Goal: Obtain resource: Download file/media

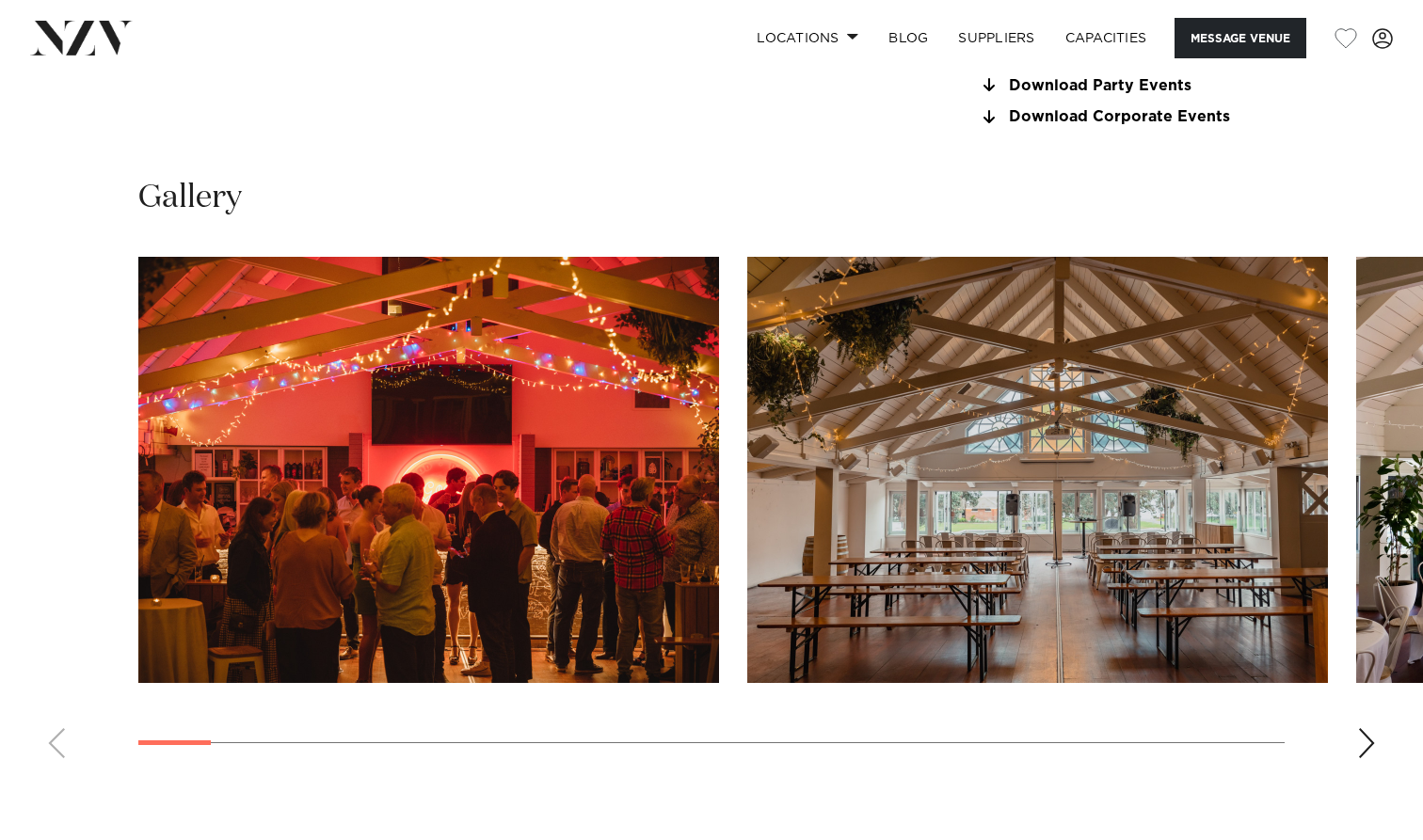
scroll to position [1689, 0]
click at [699, 514] on img "2 / 30" at bounding box center [1037, 469] width 581 height 426
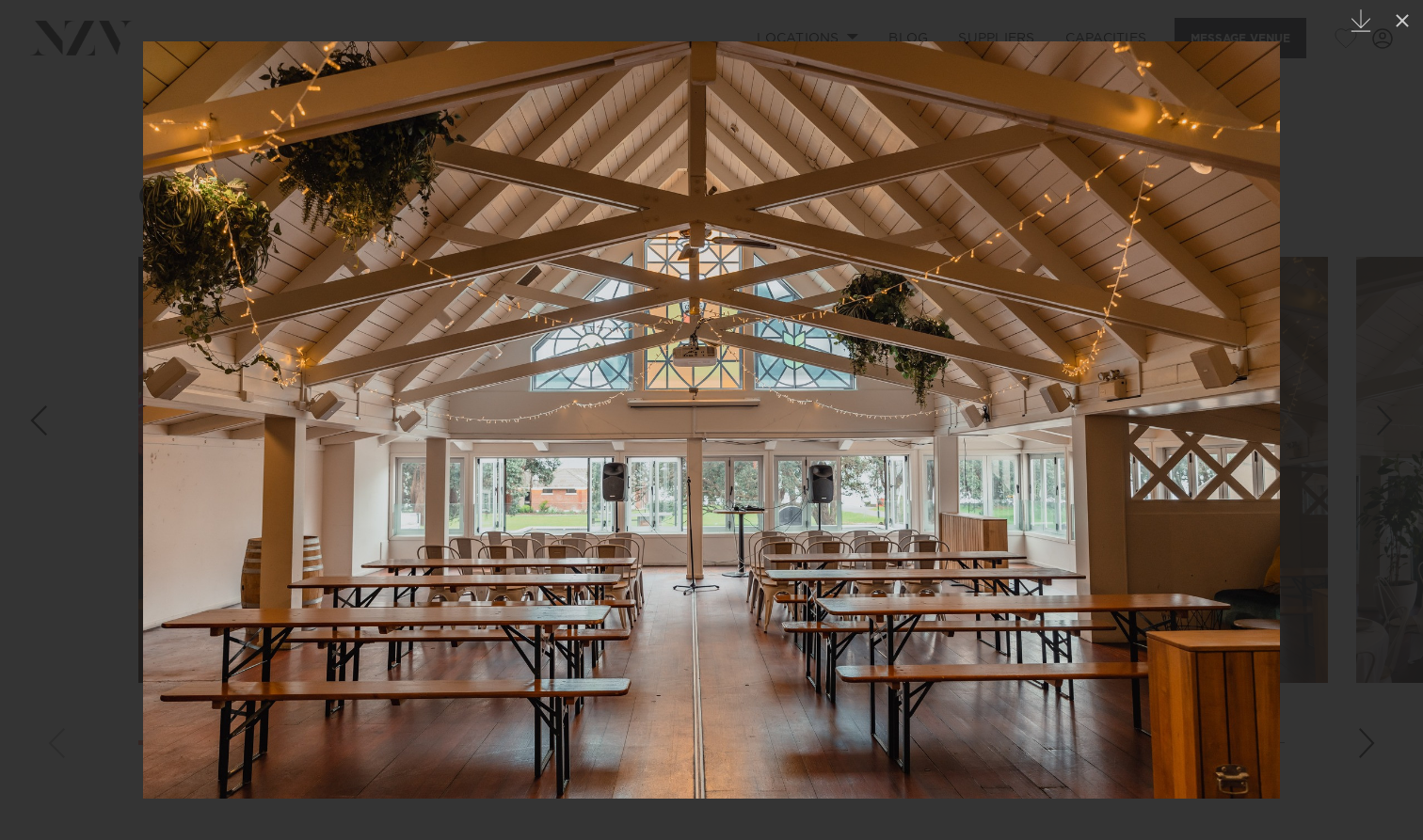
click at [699, 457] on img at bounding box center [712, 420] width 1137 height 757
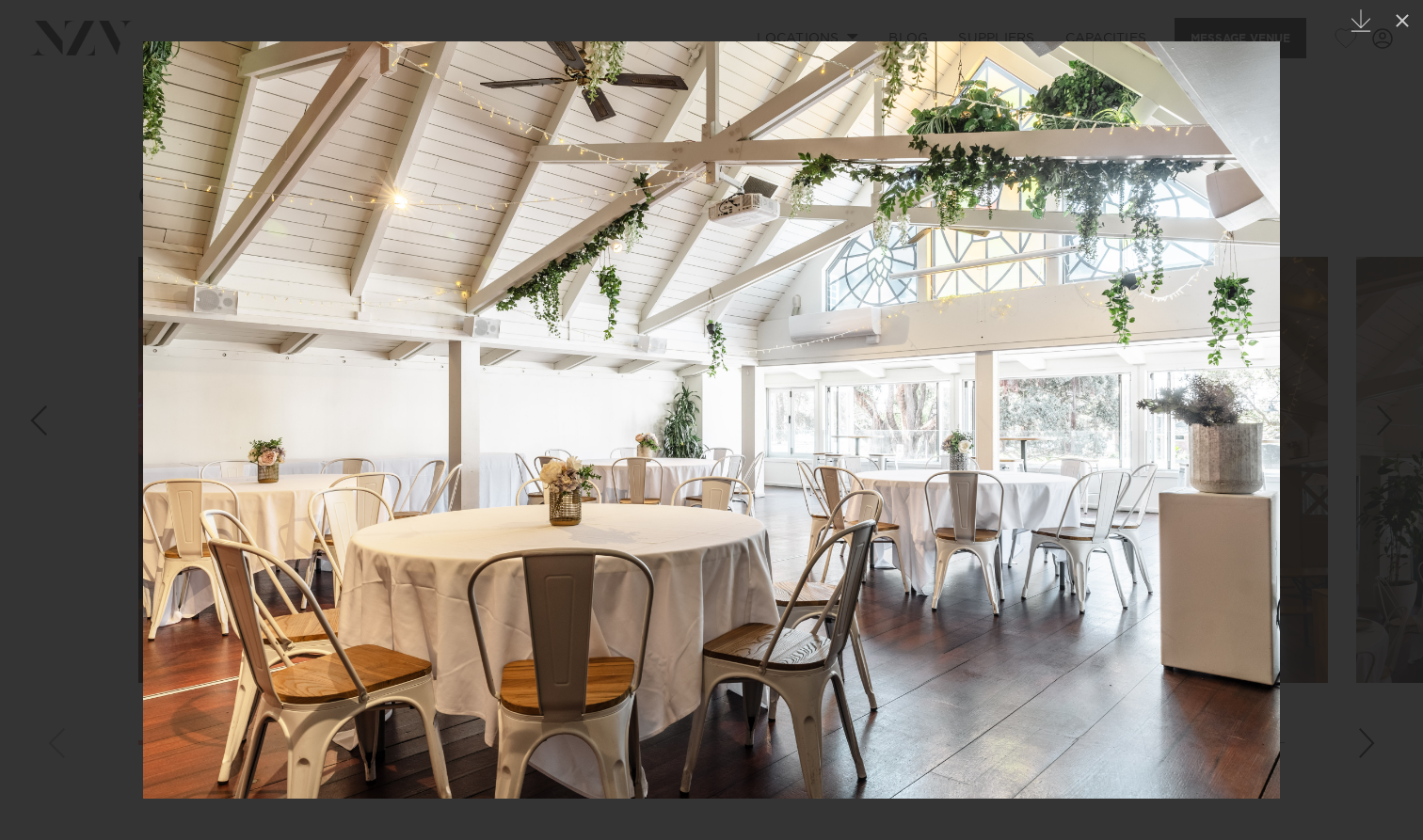
click at [78, 185] on div at bounding box center [712, 420] width 1423 height 840
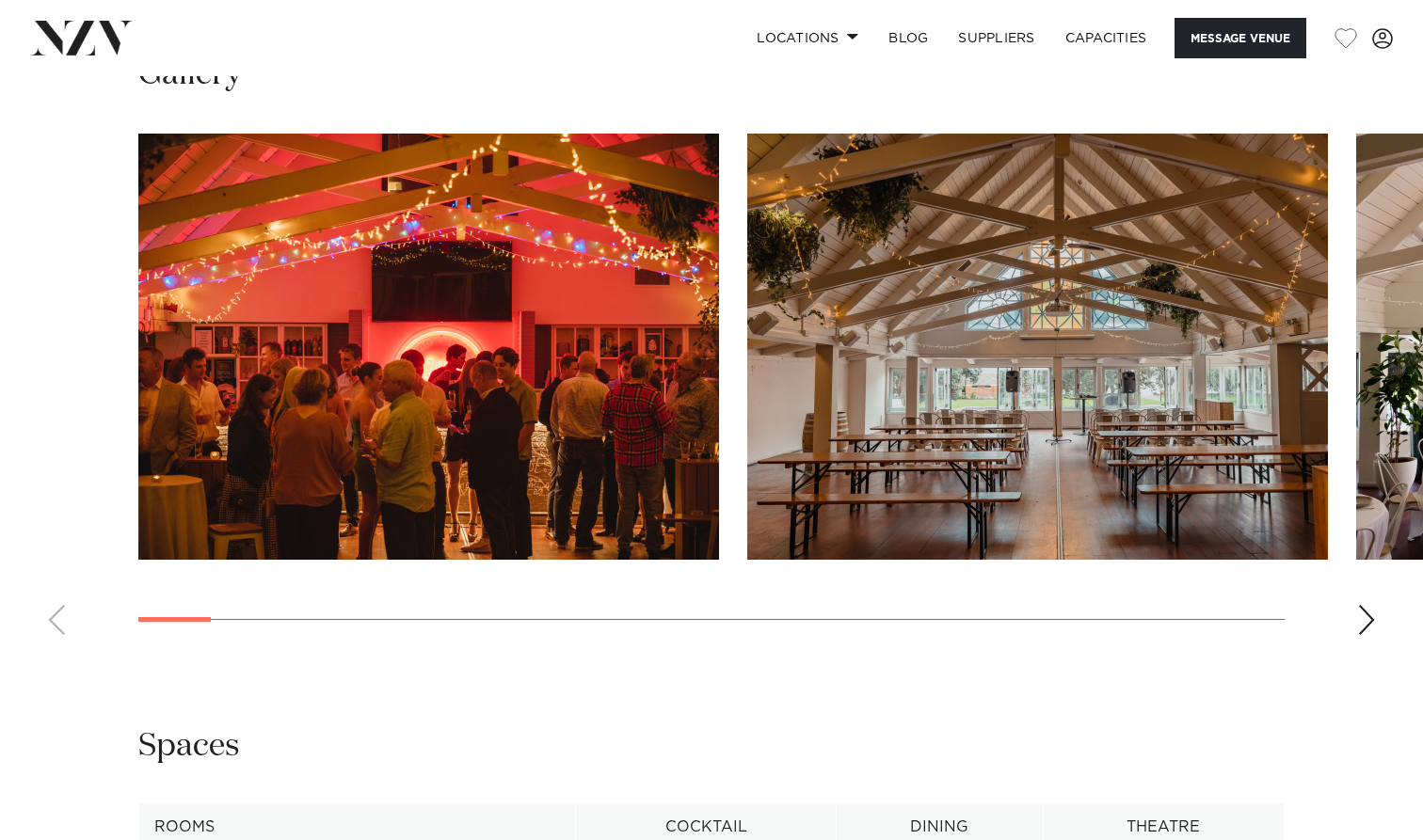
scroll to position [1793, 0]
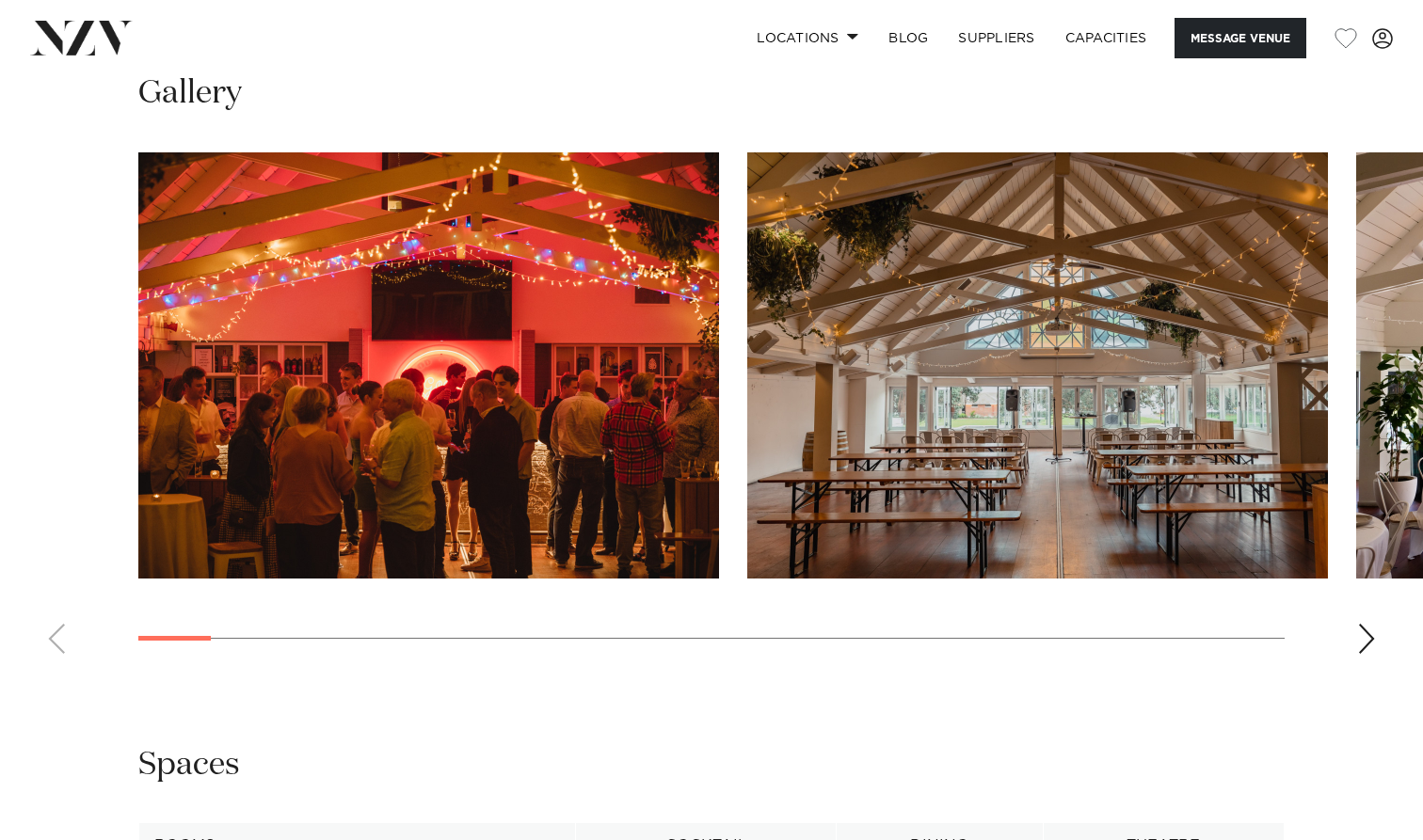
click at [1359, 633] on div "Next slide" at bounding box center [1366, 638] width 19 height 30
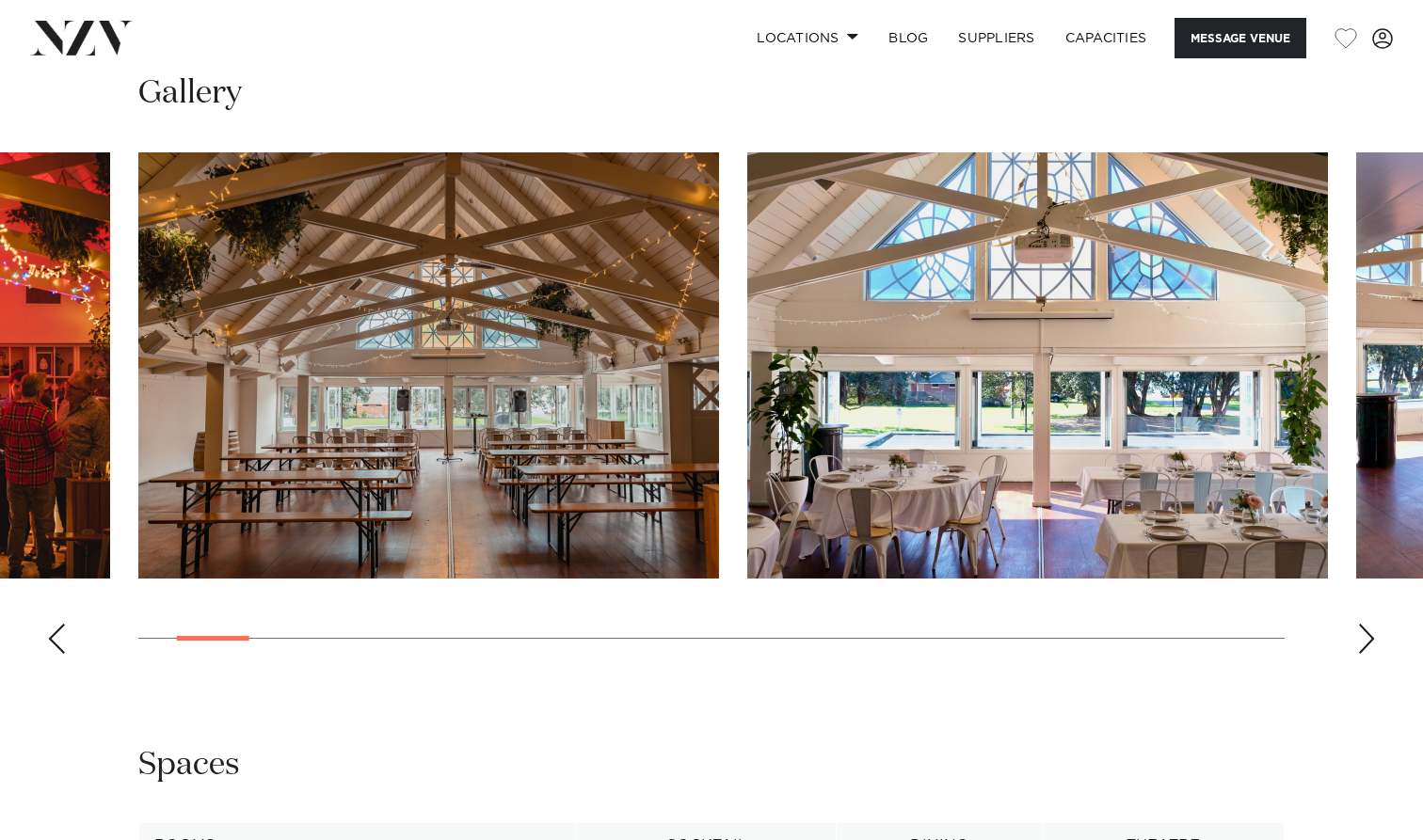
click at [1359, 633] on div "Next slide" at bounding box center [1366, 638] width 19 height 30
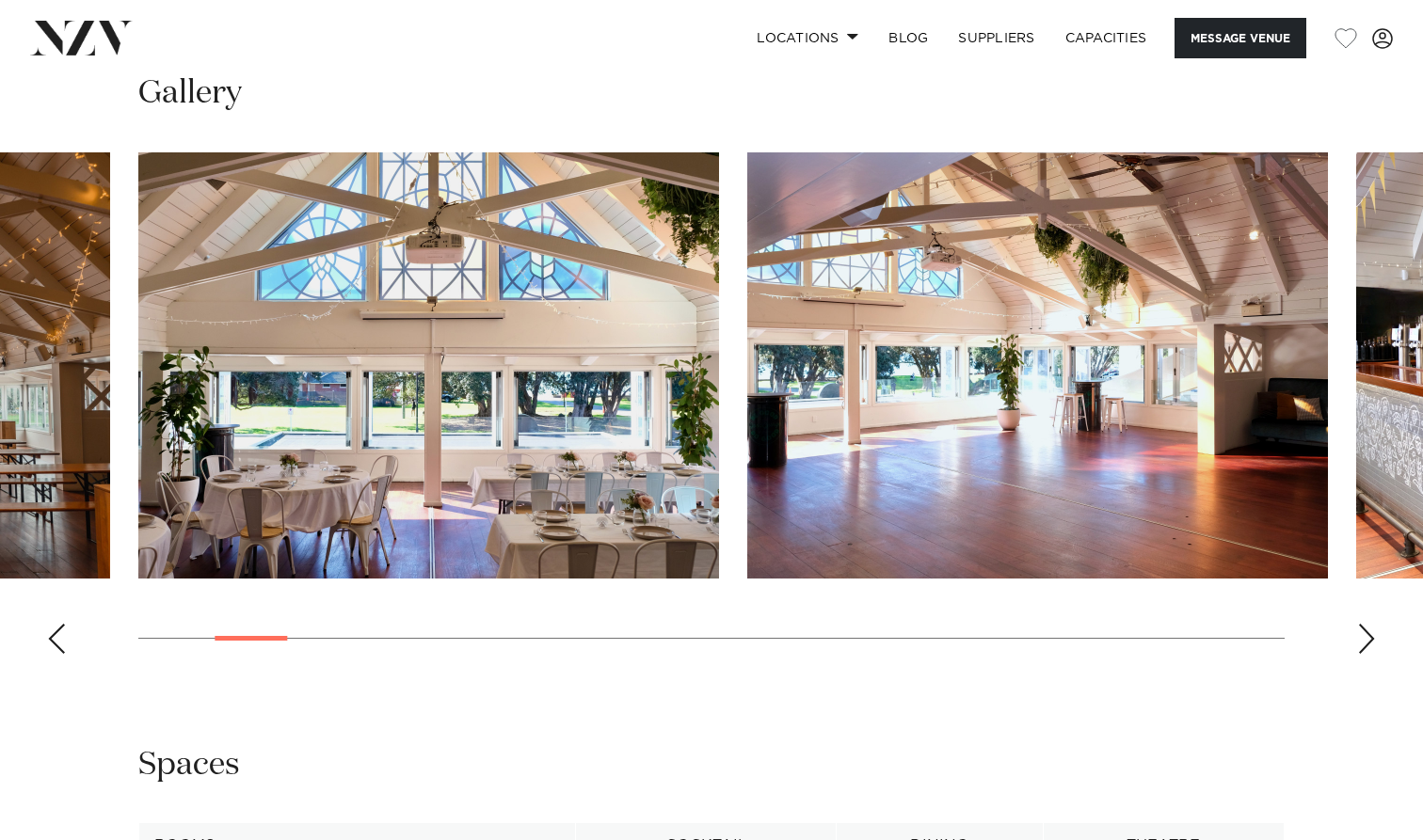
click at [1359, 633] on div "Next slide" at bounding box center [1366, 638] width 19 height 30
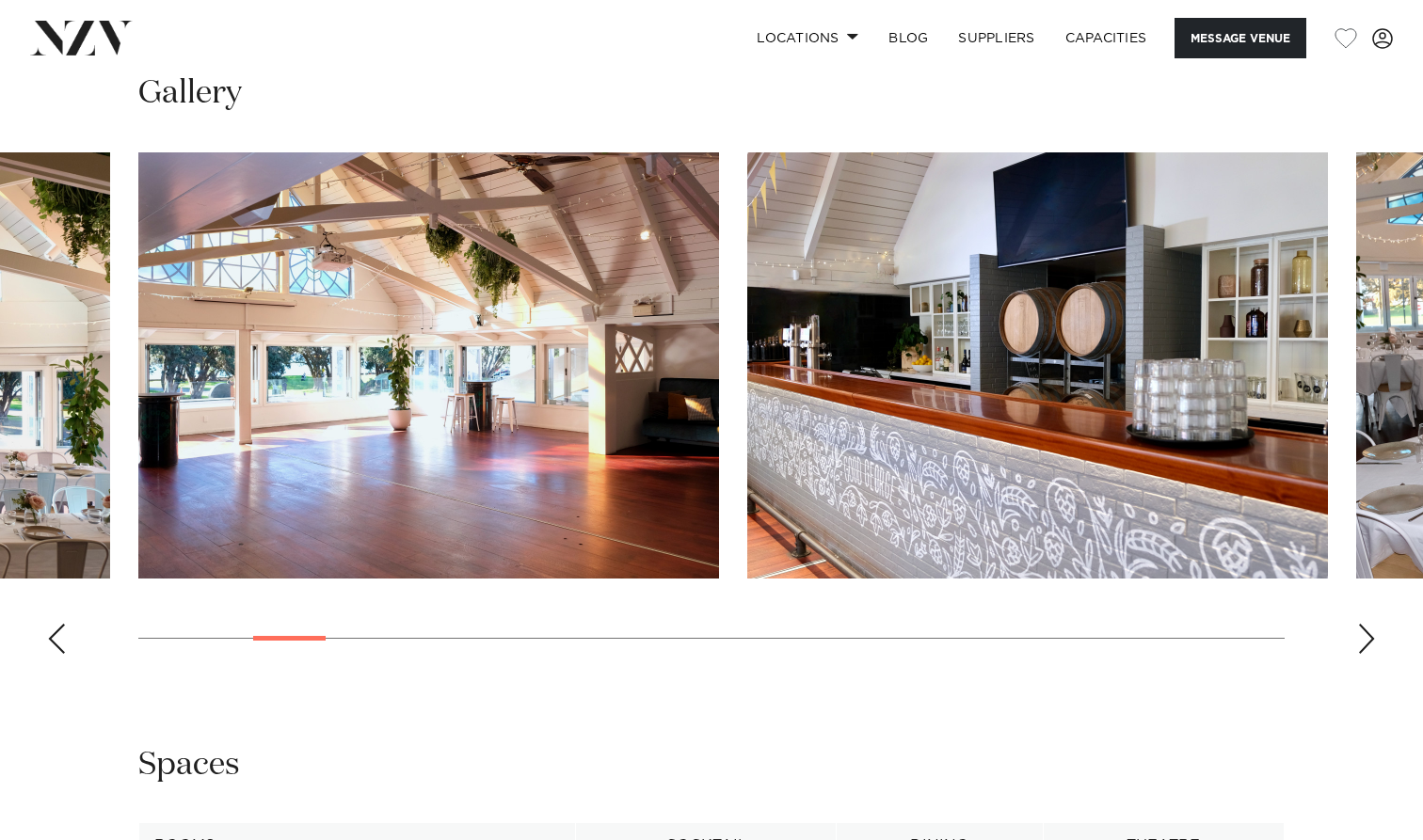
click at [1359, 633] on div "Next slide" at bounding box center [1366, 638] width 19 height 30
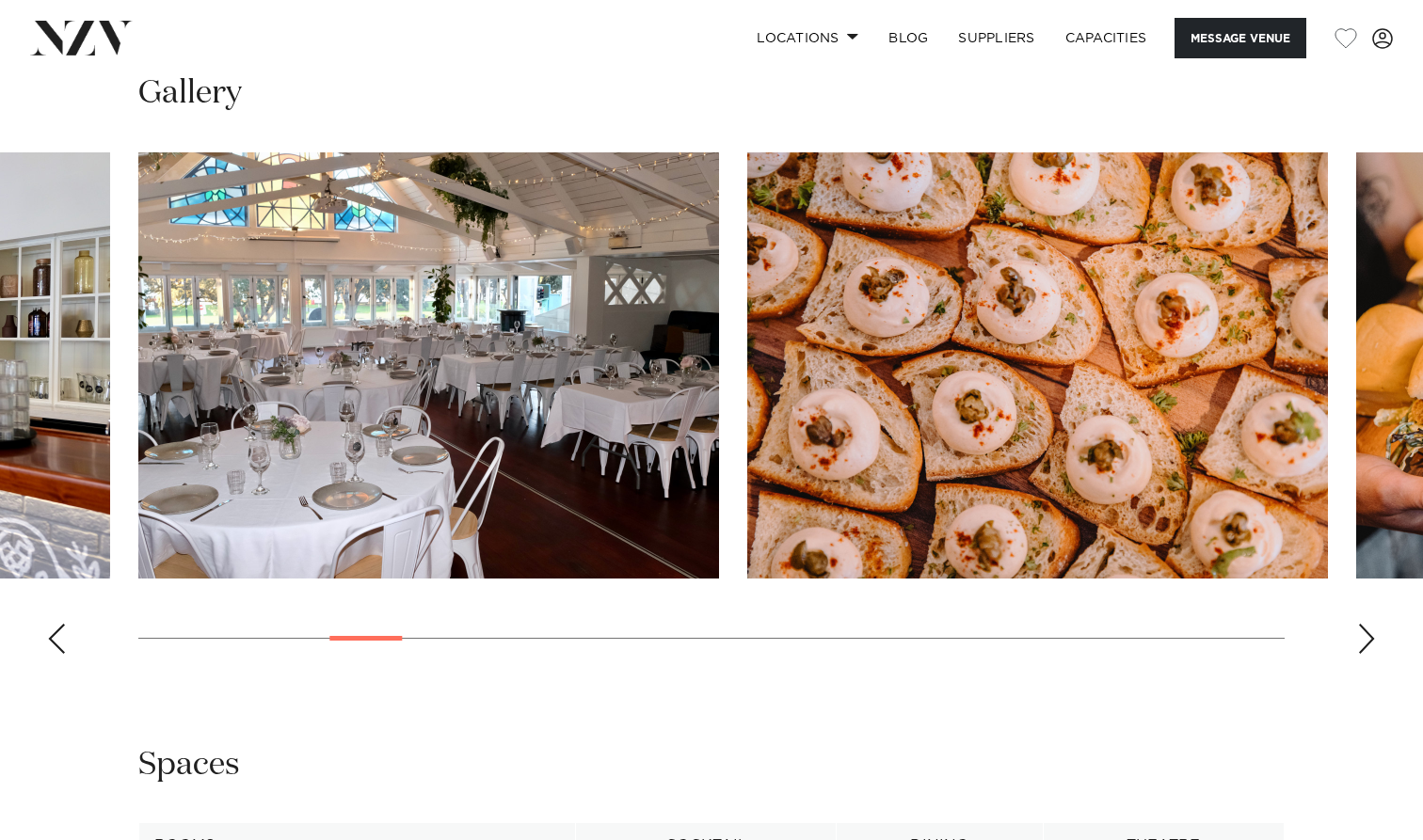
click at [1355, 620] on swiper-container at bounding box center [712, 410] width 1423 height 516
click at [1367, 623] on div "Next slide" at bounding box center [1366, 638] width 19 height 30
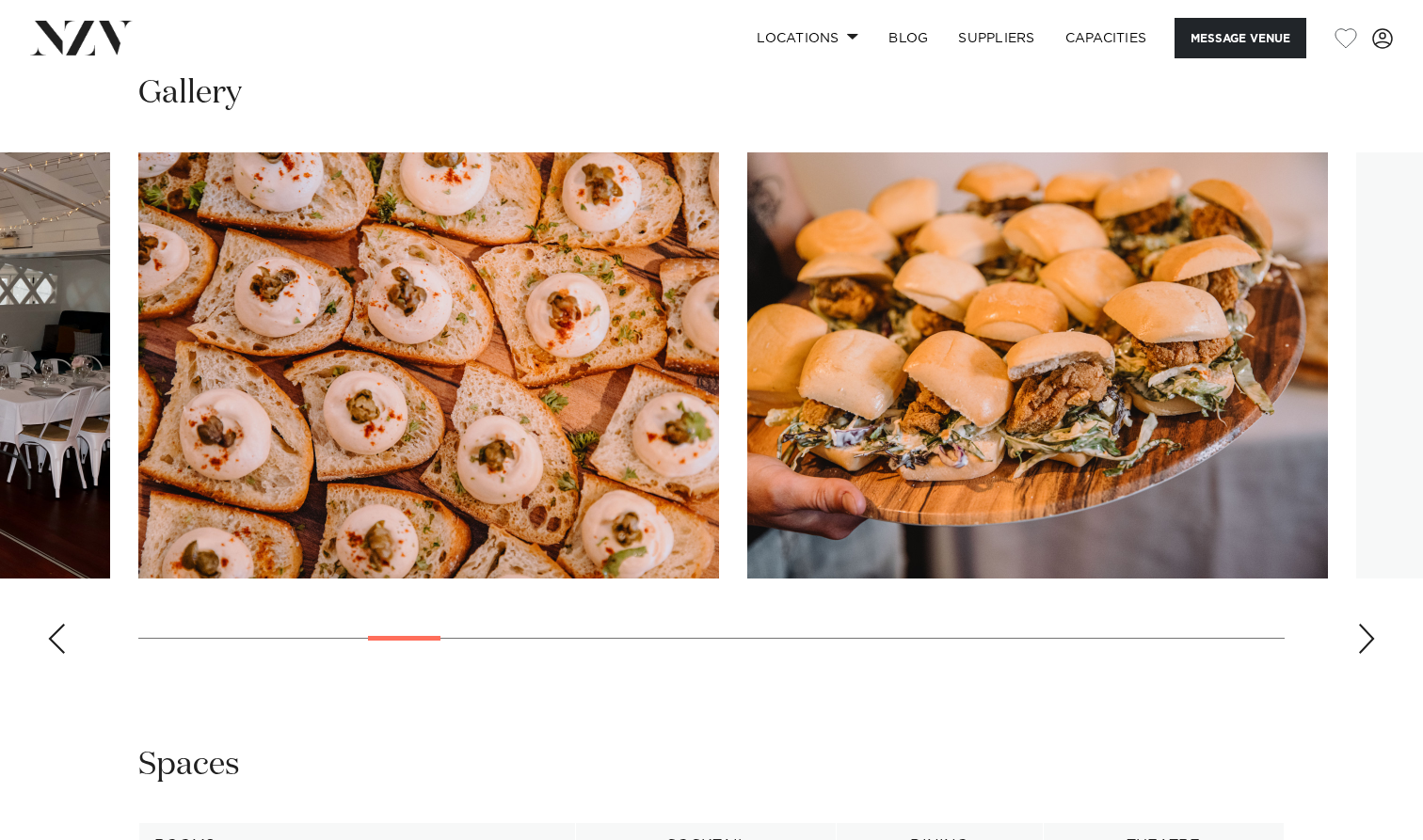
click at [1367, 623] on div "Next slide" at bounding box center [1366, 638] width 19 height 30
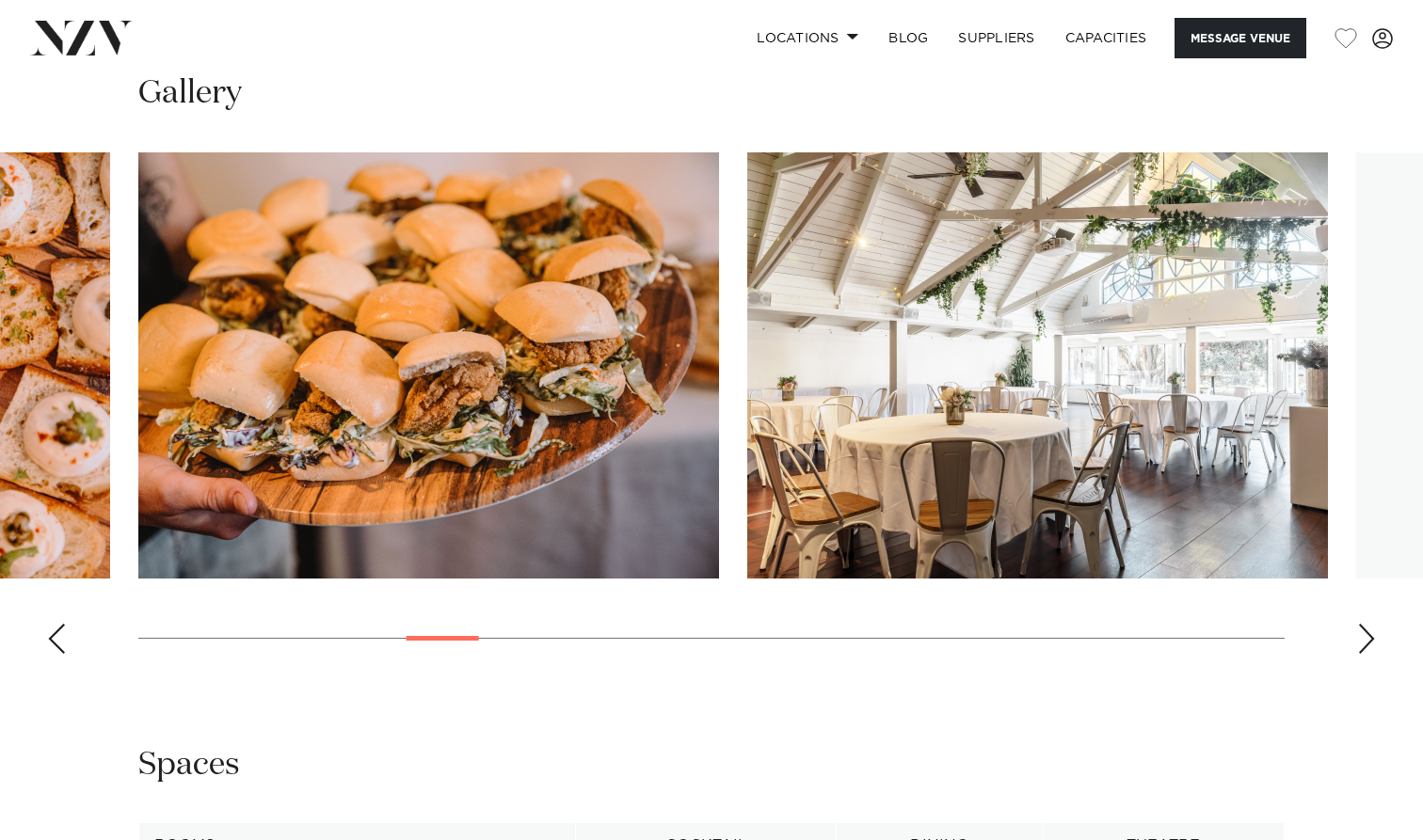
click at [1367, 623] on div "Next slide" at bounding box center [1366, 638] width 19 height 30
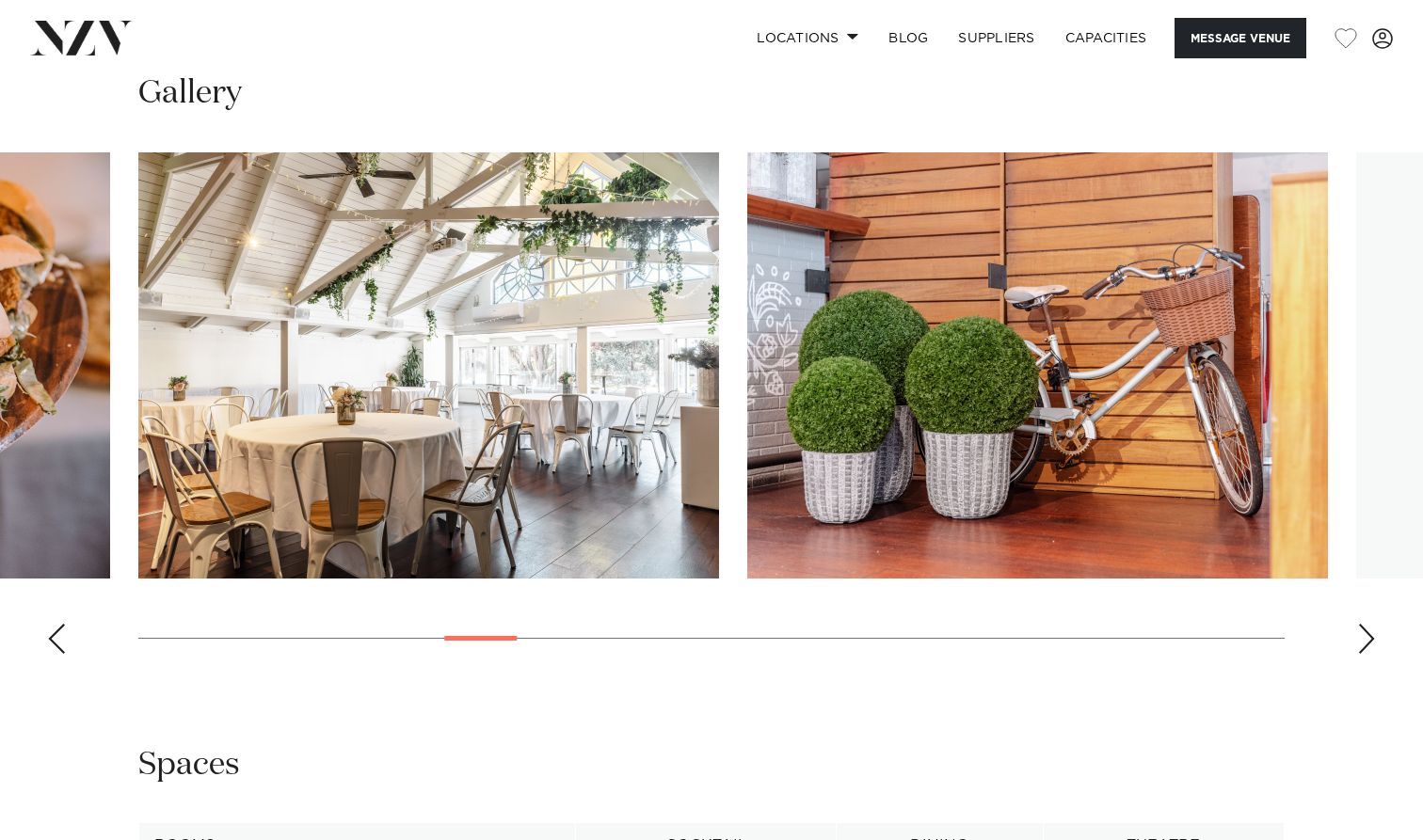
click at [1367, 623] on div "Next slide" at bounding box center [1366, 638] width 19 height 30
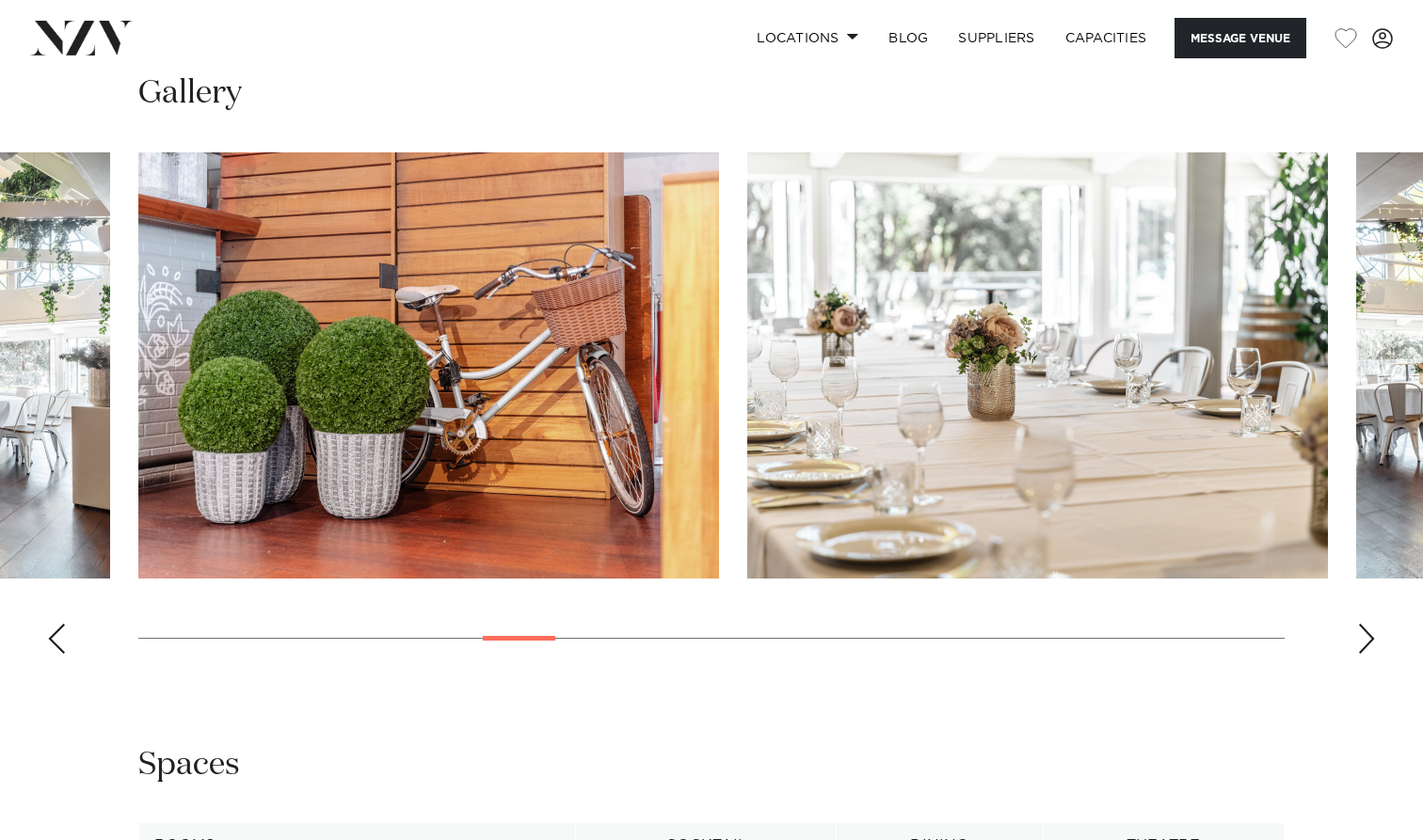
click at [1367, 623] on div "Next slide" at bounding box center [1366, 638] width 19 height 30
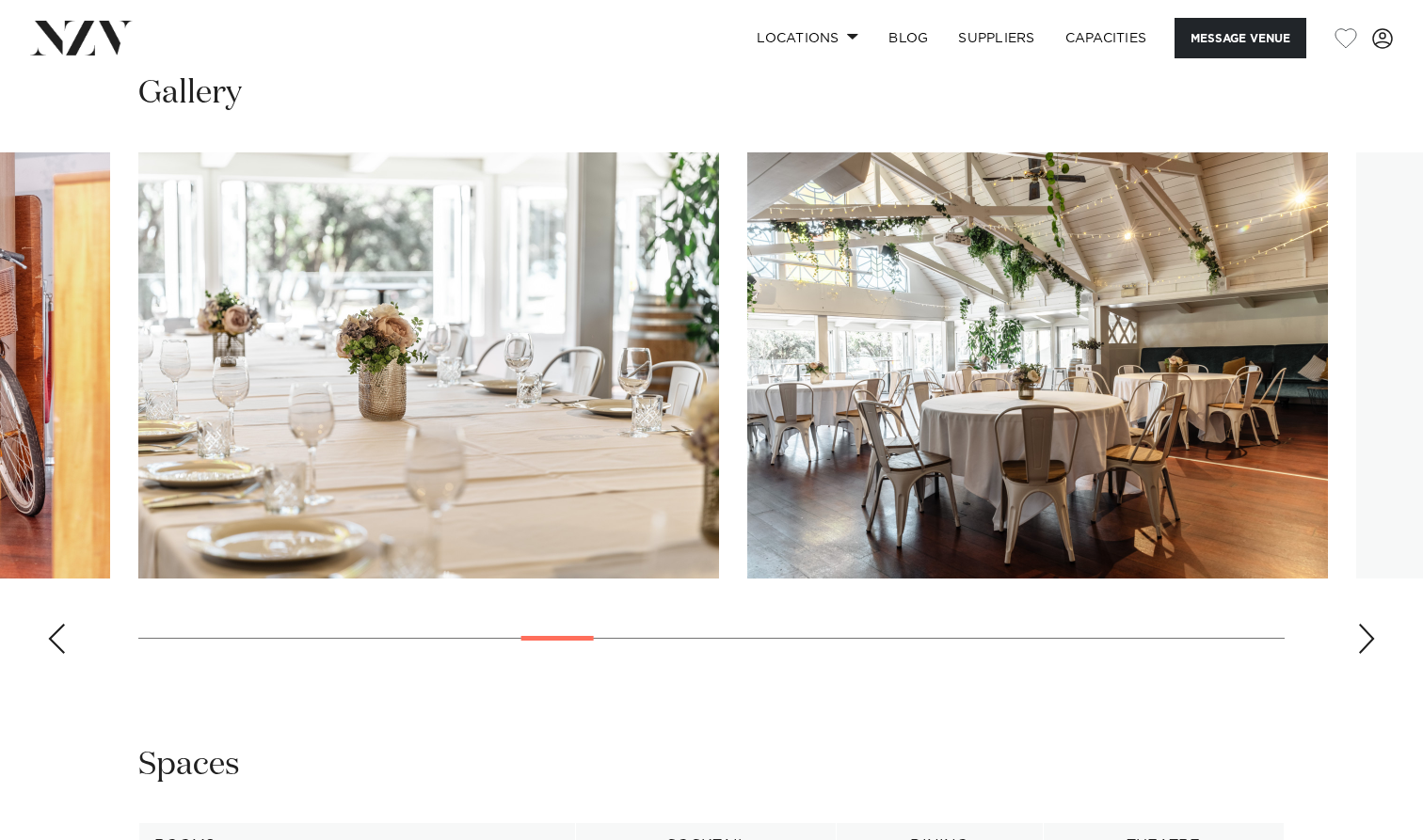
click at [1367, 623] on div "Next slide" at bounding box center [1366, 638] width 19 height 30
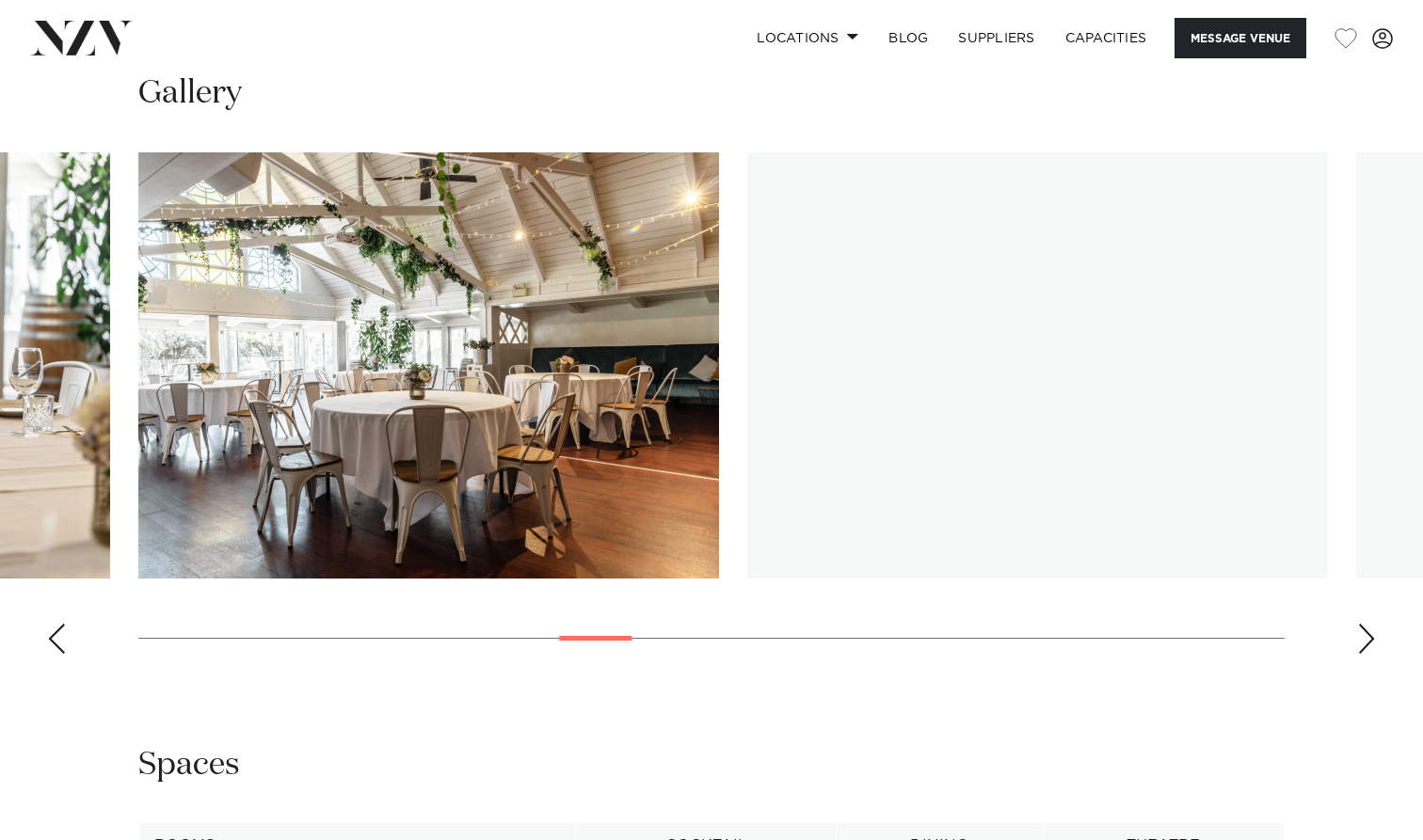
click at [1367, 623] on div "Next slide" at bounding box center [1366, 638] width 19 height 30
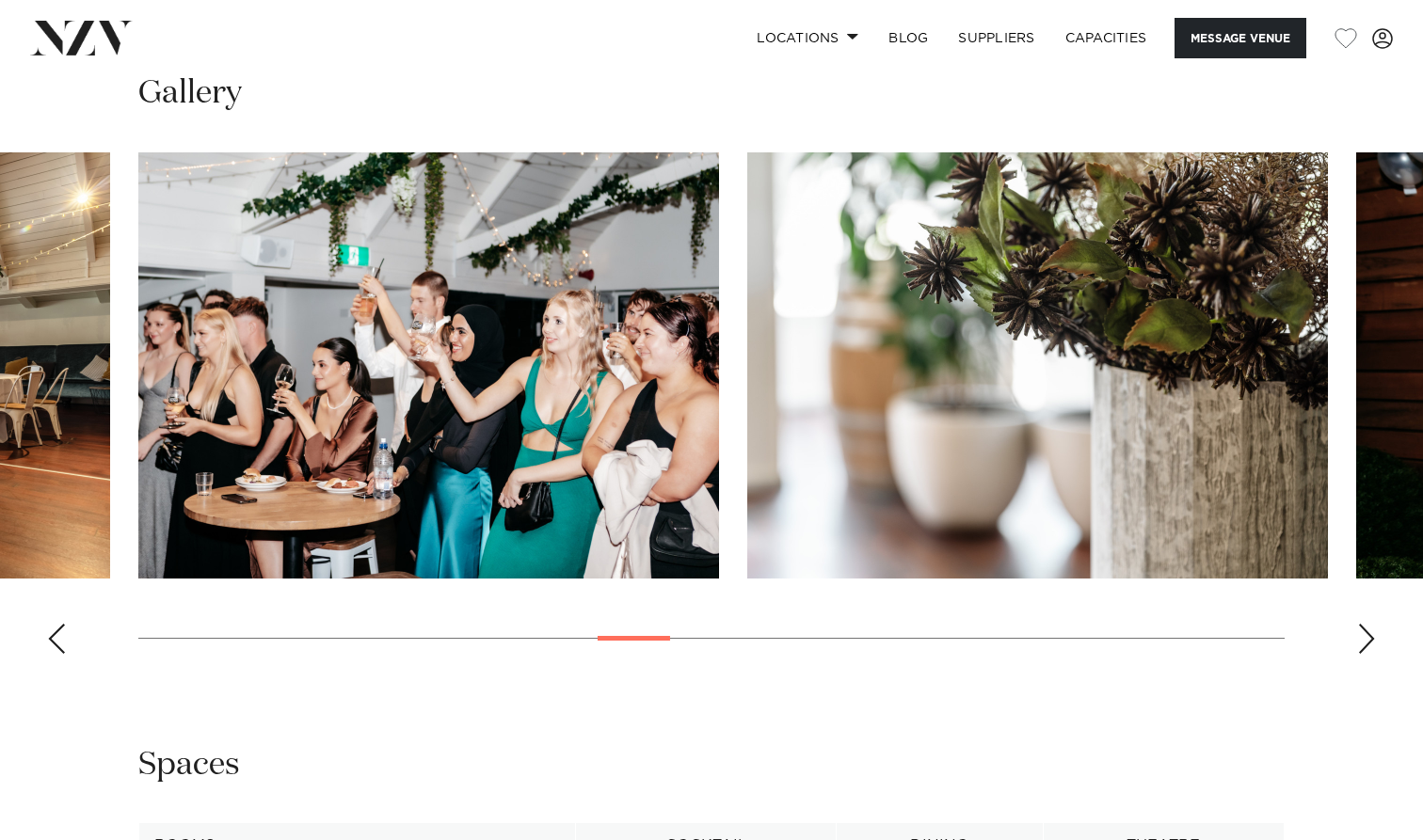
click at [1367, 623] on div "Next slide" at bounding box center [1366, 638] width 19 height 30
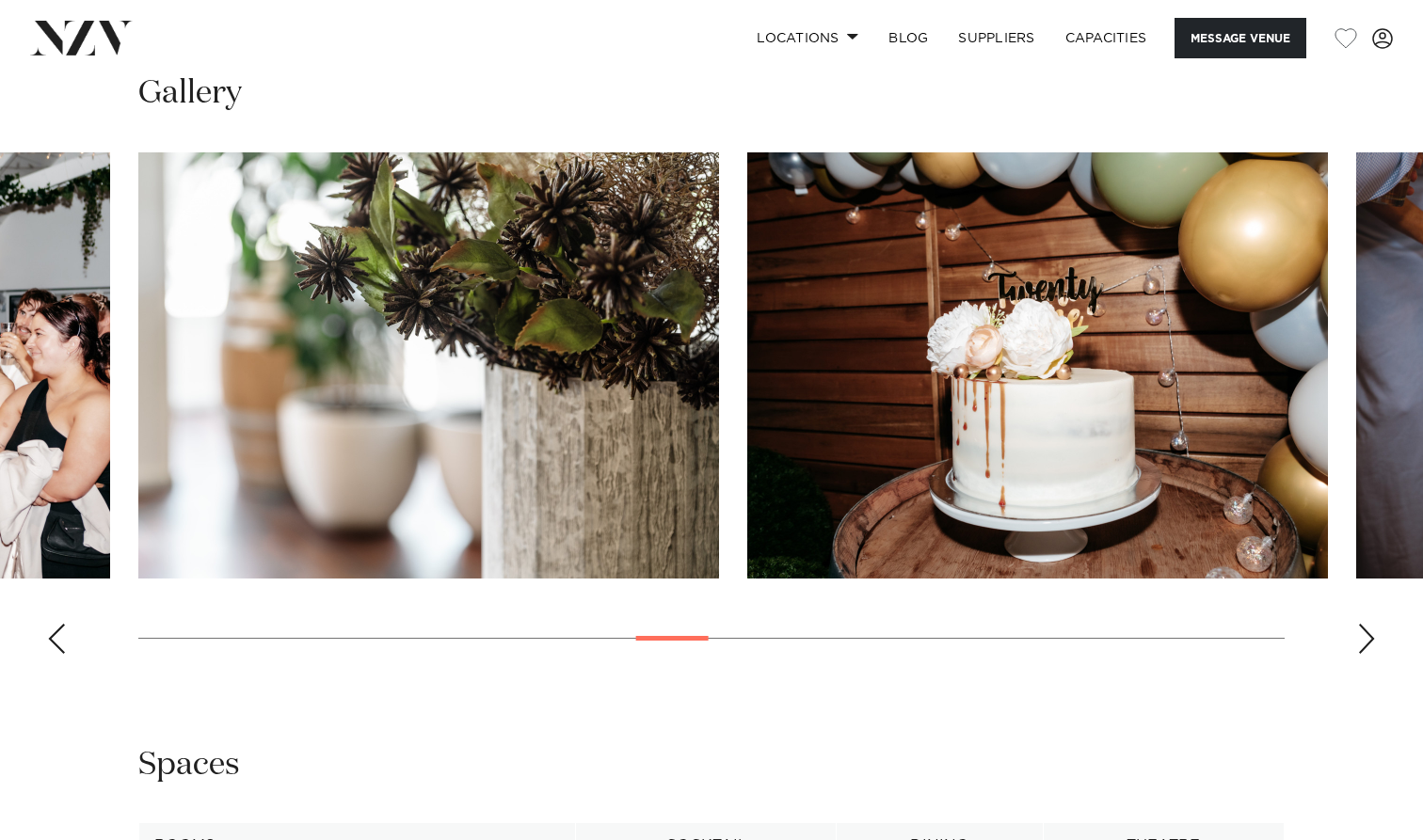
click at [1367, 623] on div "Next slide" at bounding box center [1366, 638] width 19 height 30
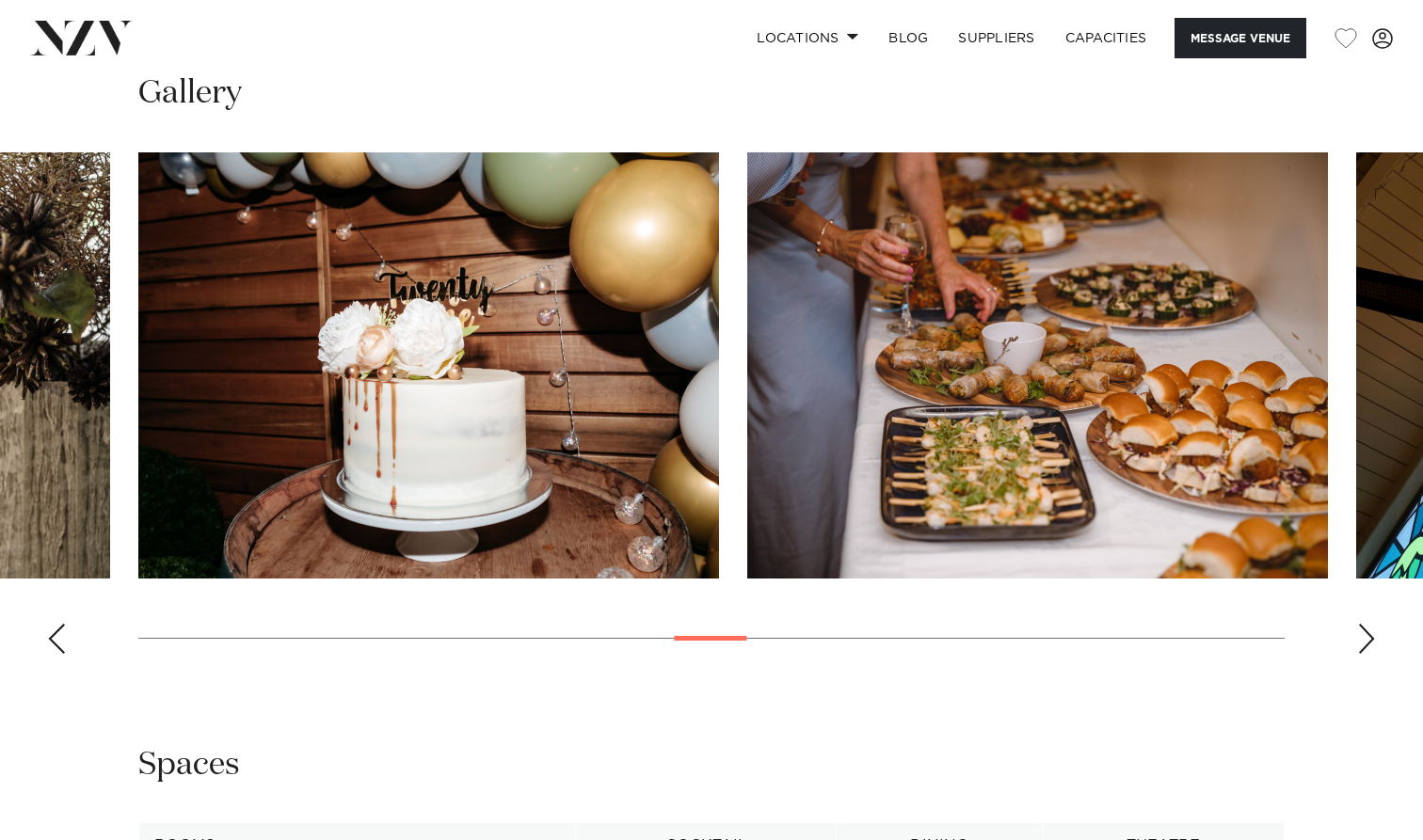
click at [1367, 623] on div "Next slide" at bounding box center [1366, 638] width 19 height 30
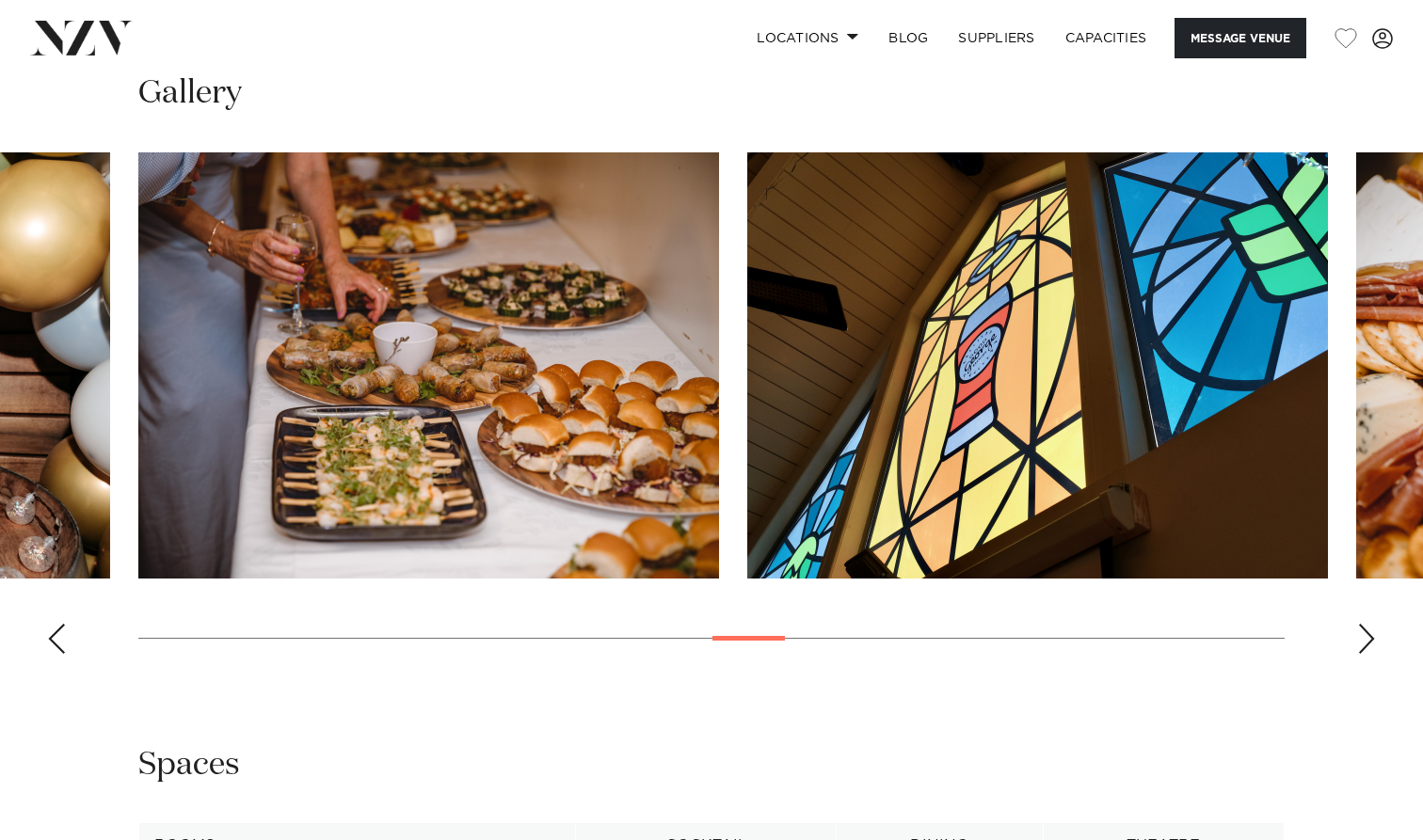
click at [1367, 623] on div "Next slide" at bounding box center [1366, 638] width 19 height 30
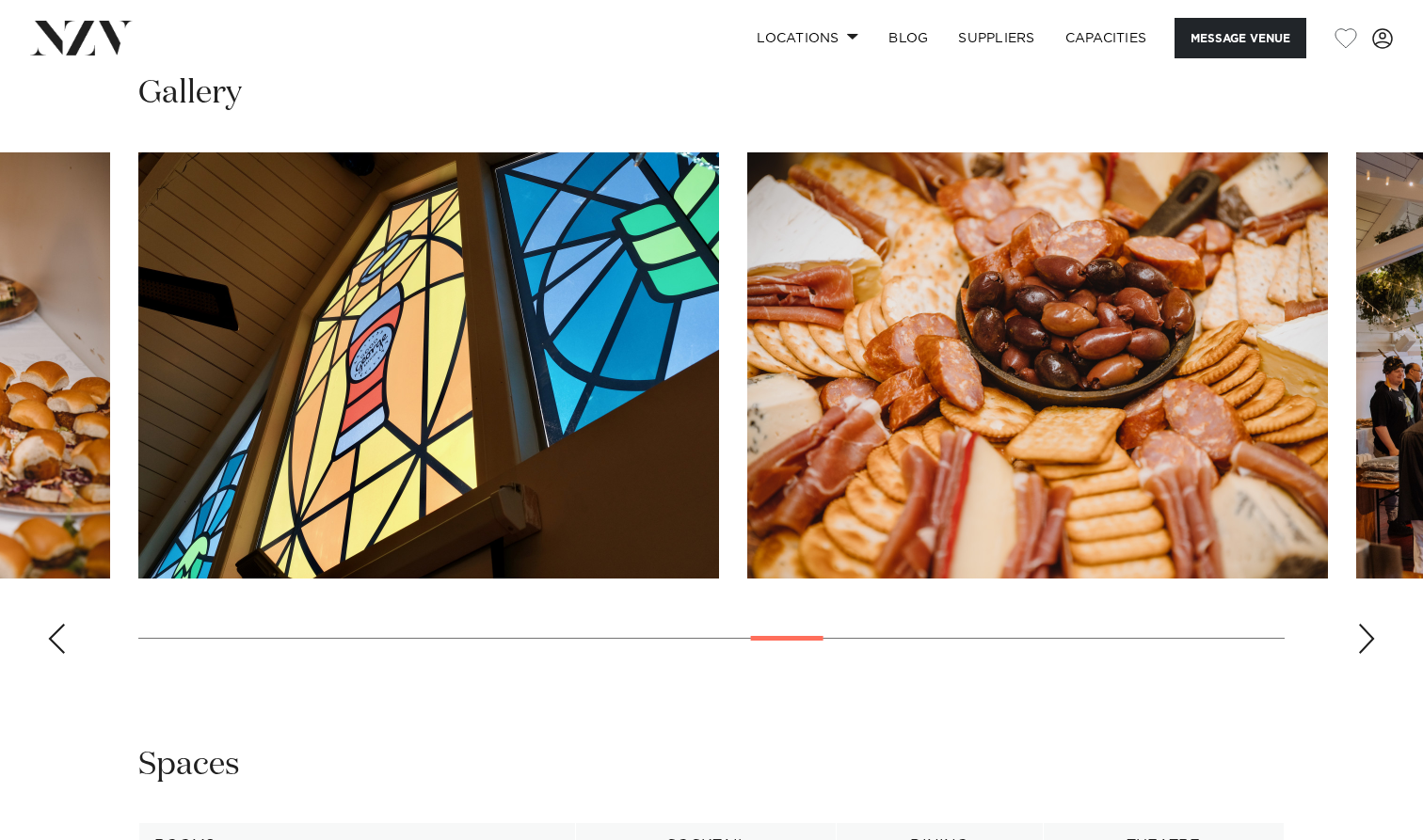
click at [1367, 623] on div "Next slide" at bounding box center [1366, 638] width 19 height 30
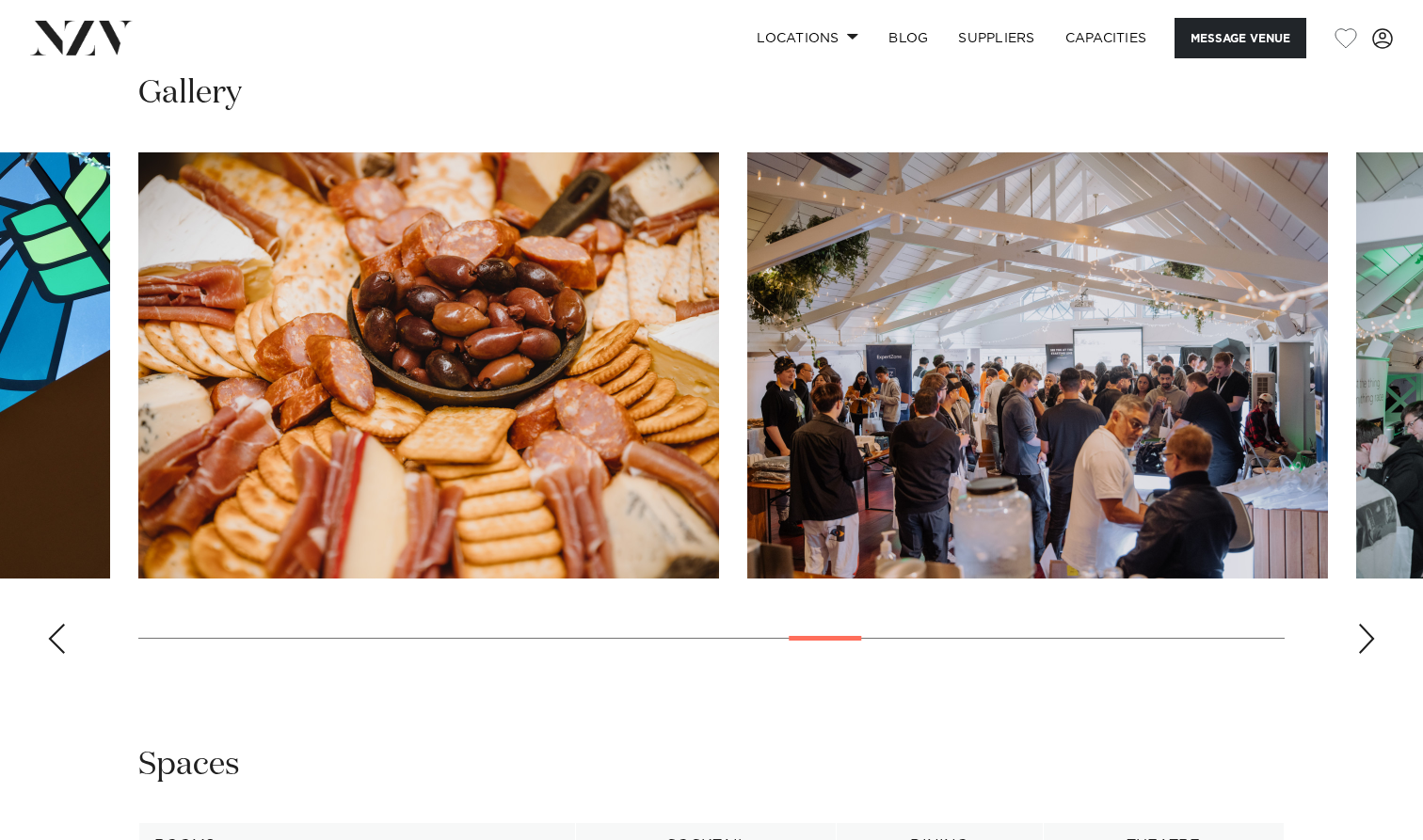
click at [1367, 623] on div "Next slide" at bounding box center [1366, 638] width 19 height 30
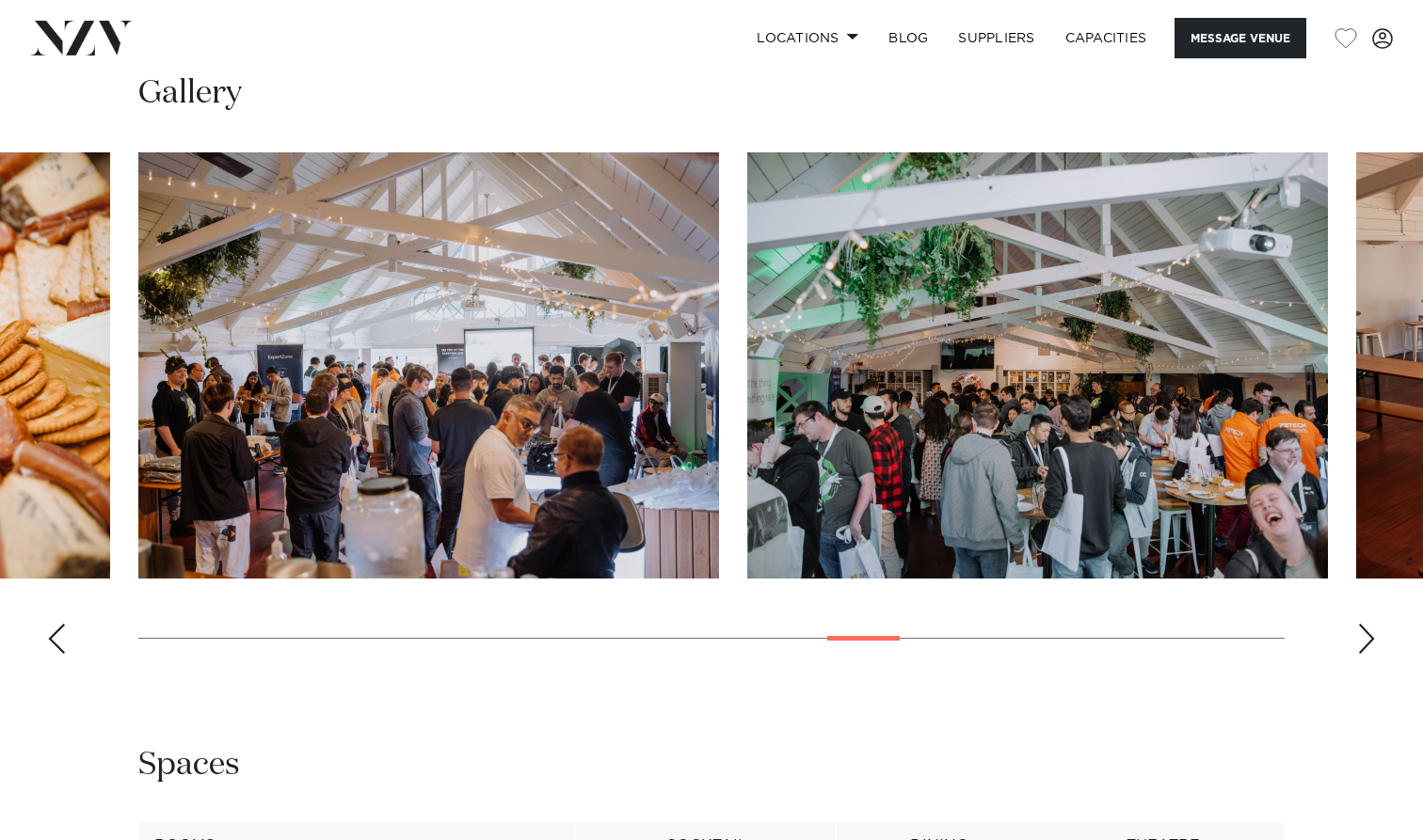
click at [1213, 444] on img "20 / 30" at bounding box center [1037, 365] width 581 height 426
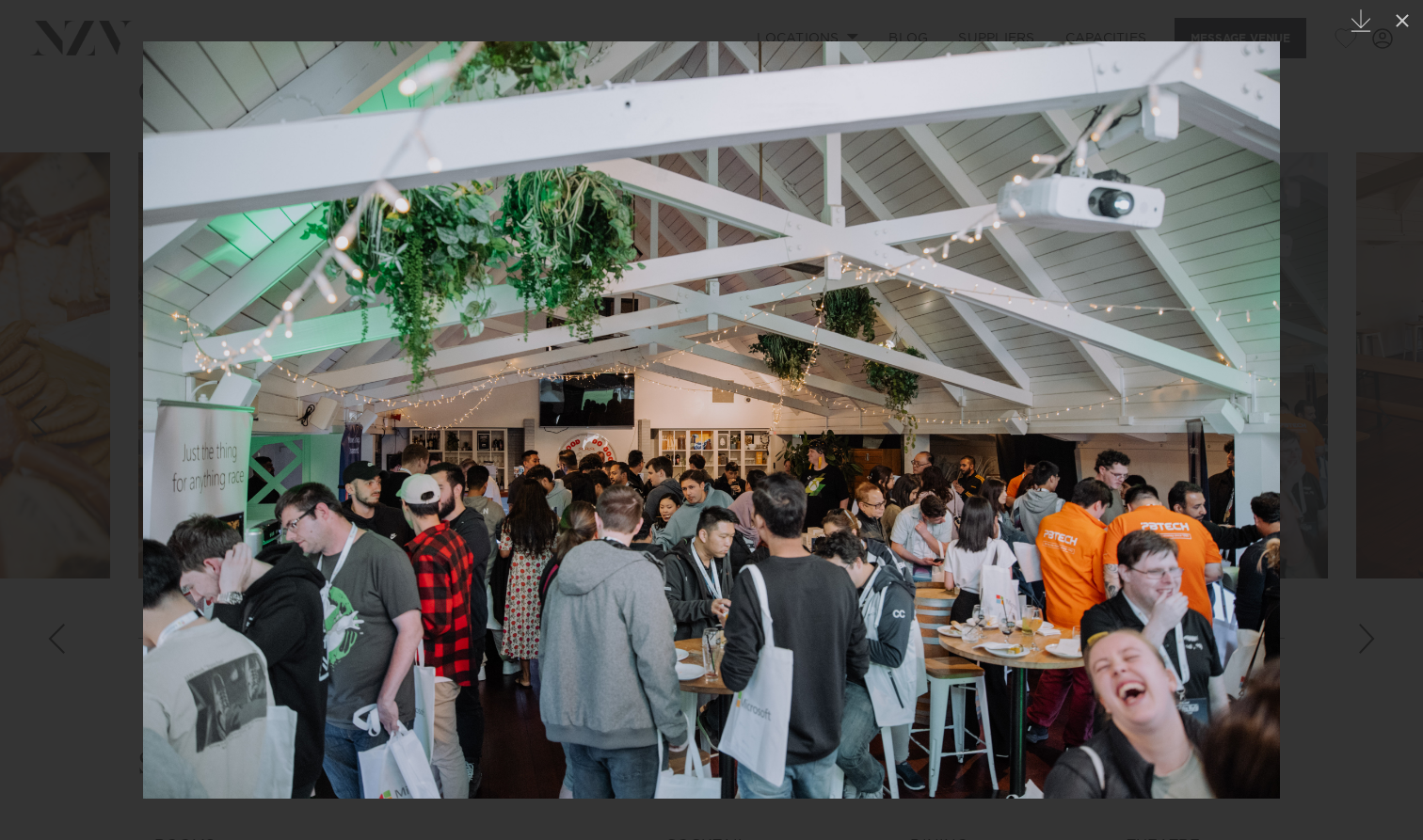
click at [1353, 621] on div at bounding box center [712, 420] width 1423 height 840
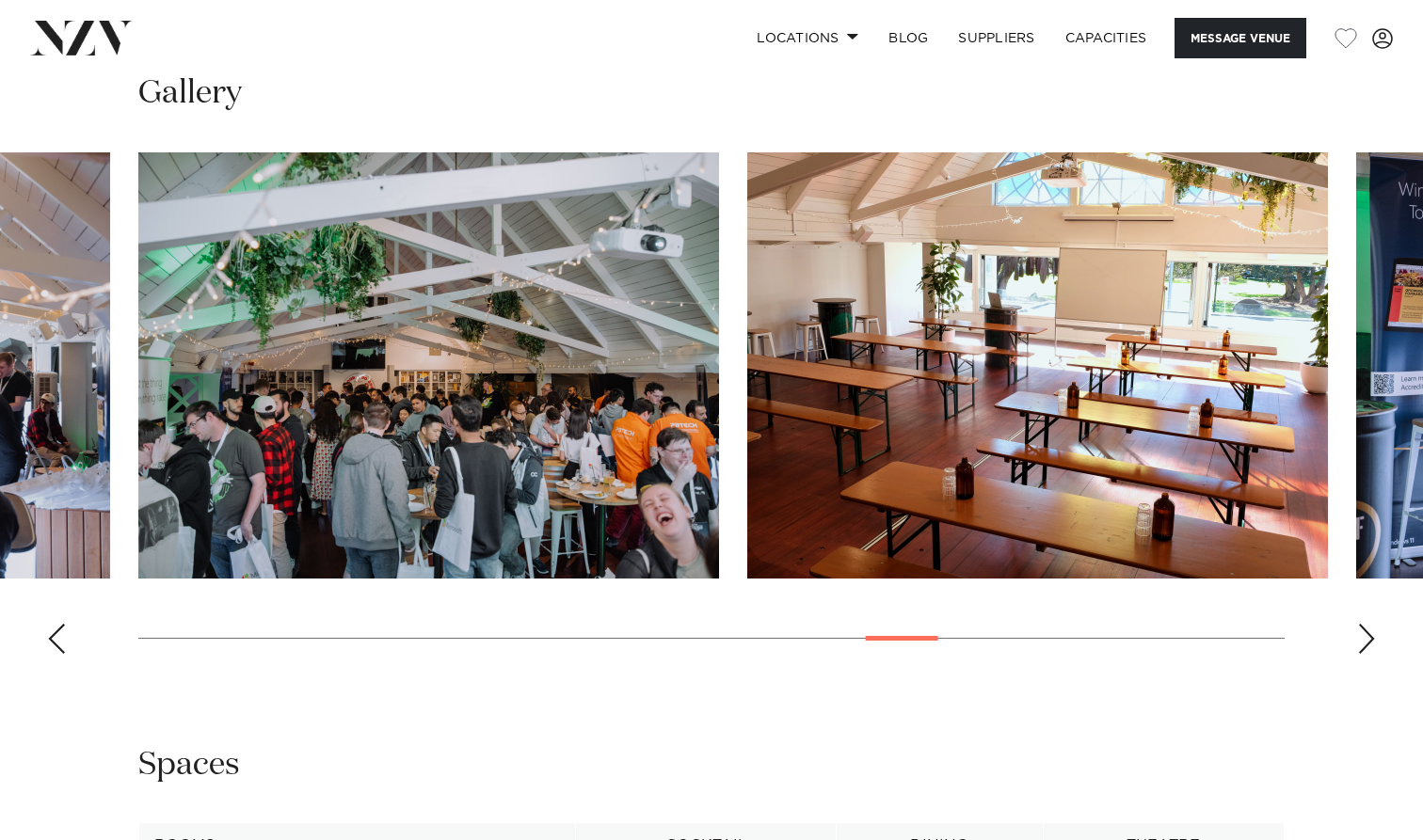
click at [1364, 617] on swiper-container at bounding box center [712, 410] width 1423 height 516
click at [1377, 633] on swiper-container at bounding box center [712, 410] width 1423 height 516
click at [1365, 640] on div "Next slide" at bounding box center [1366, 638] width 19 height 30
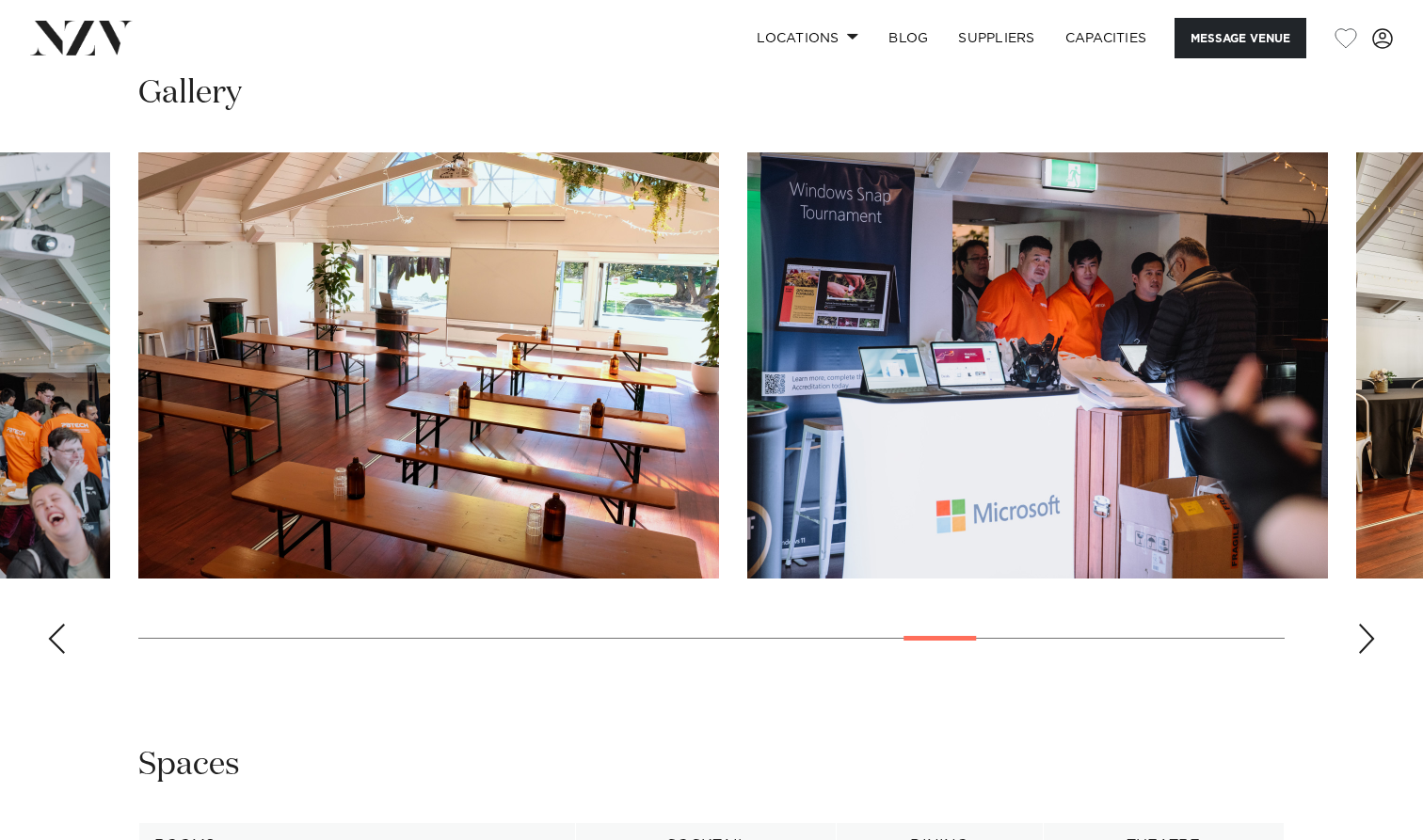
click at [1365, 640] on div "Next slide" at bounding box center [1366, 638] width 19 height 30
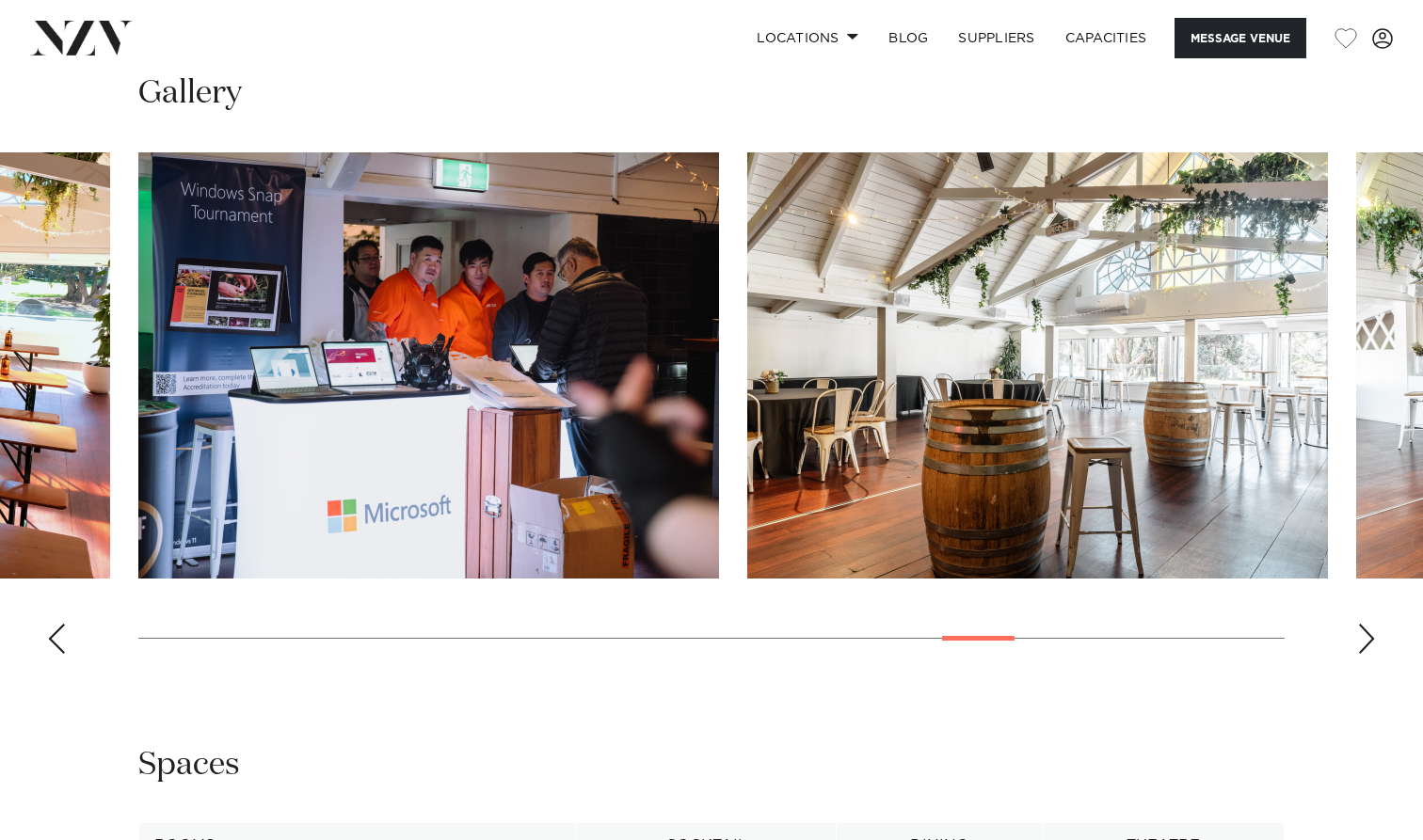
click at [1365, 640] on div "Next slide" at bounding box center [1366, 638] width 19 height 30
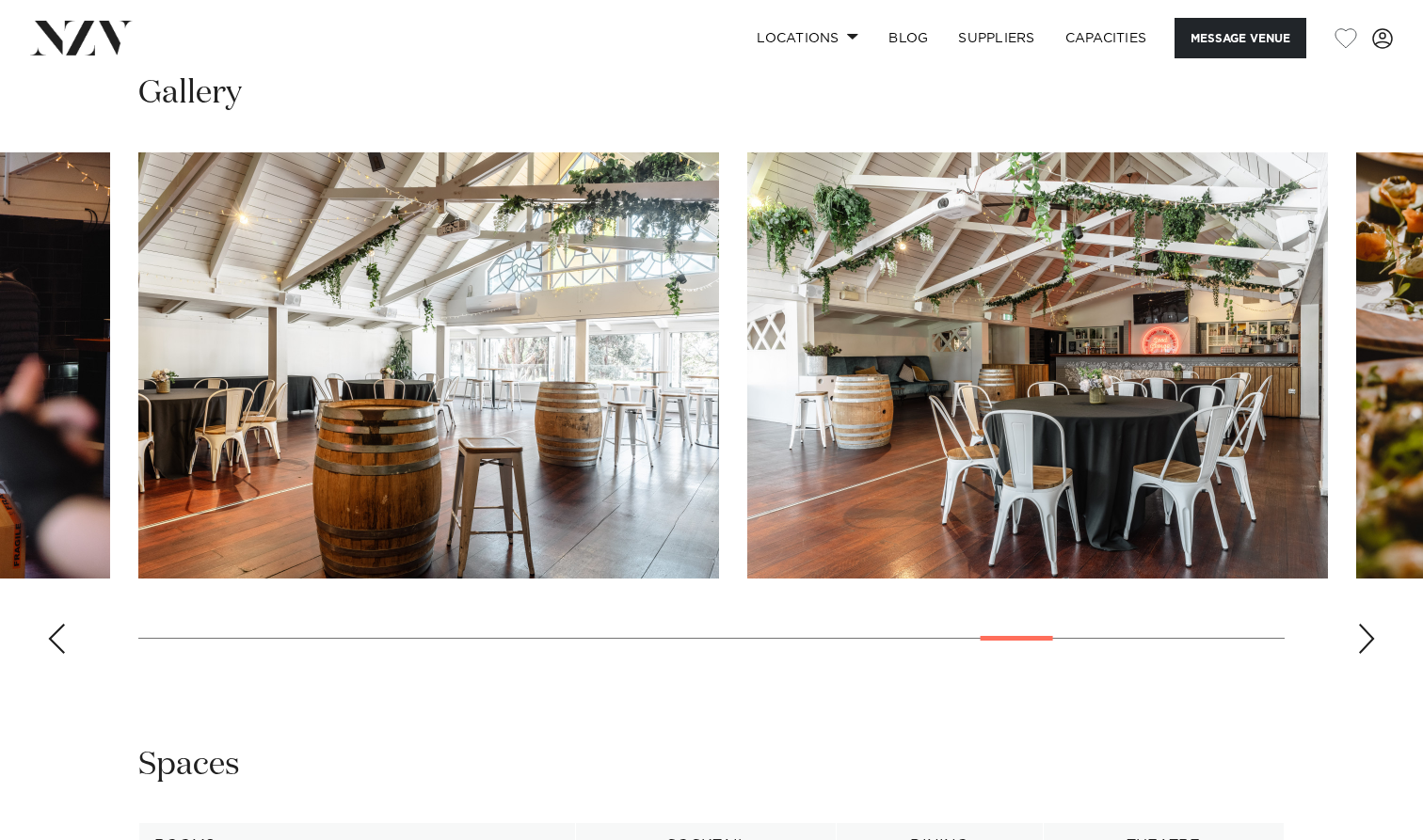
click at [1365, 640] on div "Next slide" at bounding box center [1366, 638] width 19 height 30
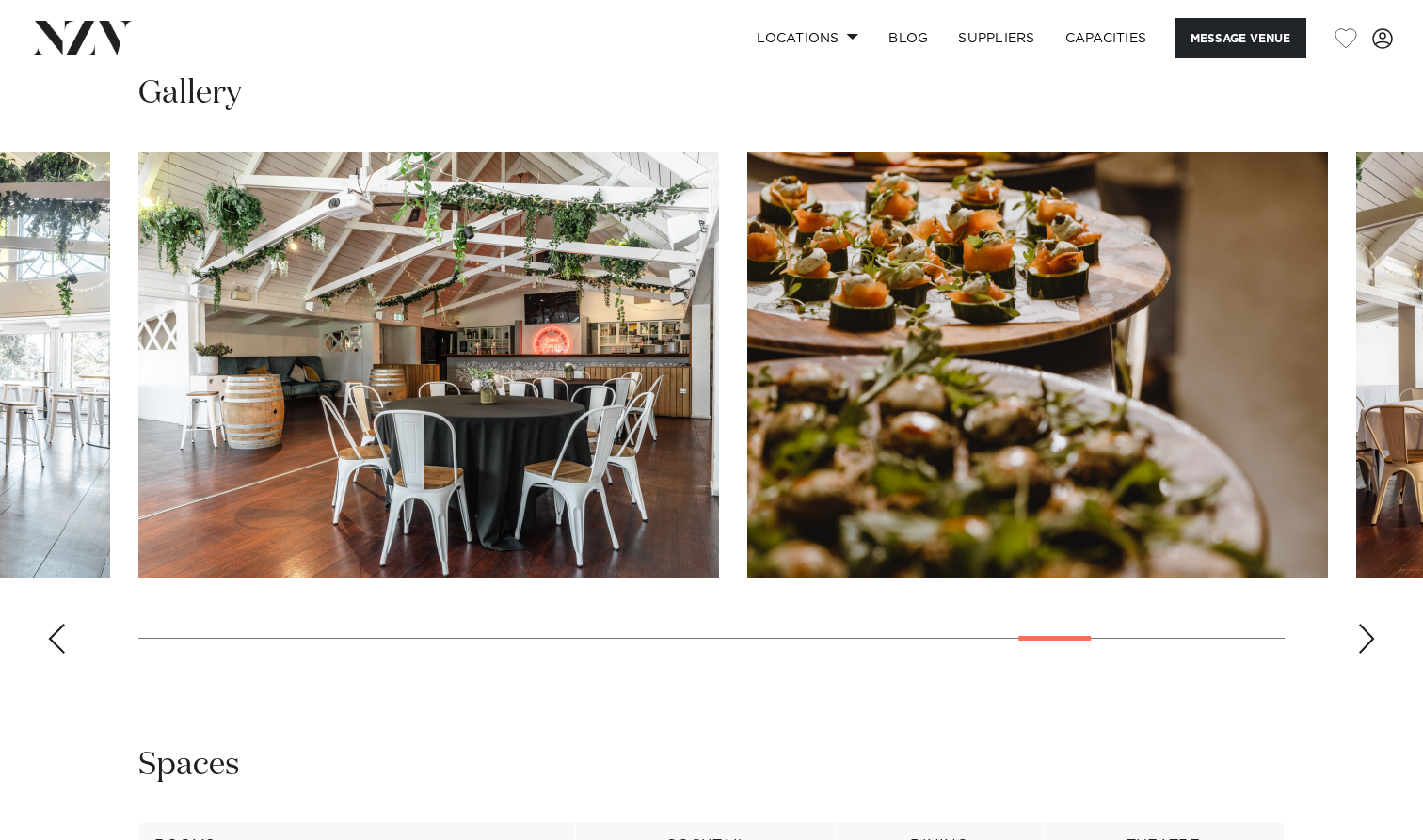
click at [55, 635] on div "Previous slide" at bounding box center [56, 638] width 19 height 30
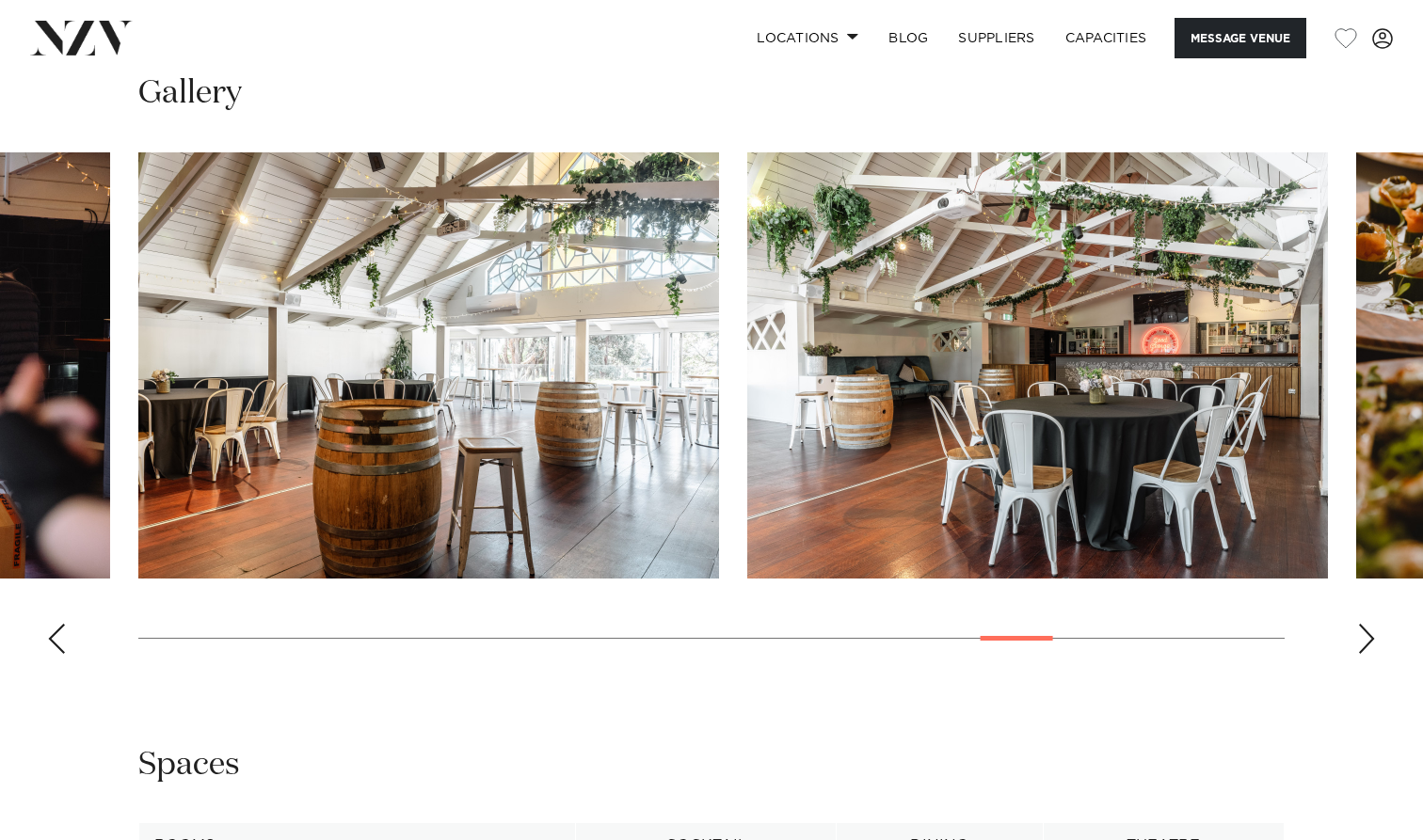
click at [342, 370] on img "23 / 30" at bounding box center [428, 365] width 581 height 426
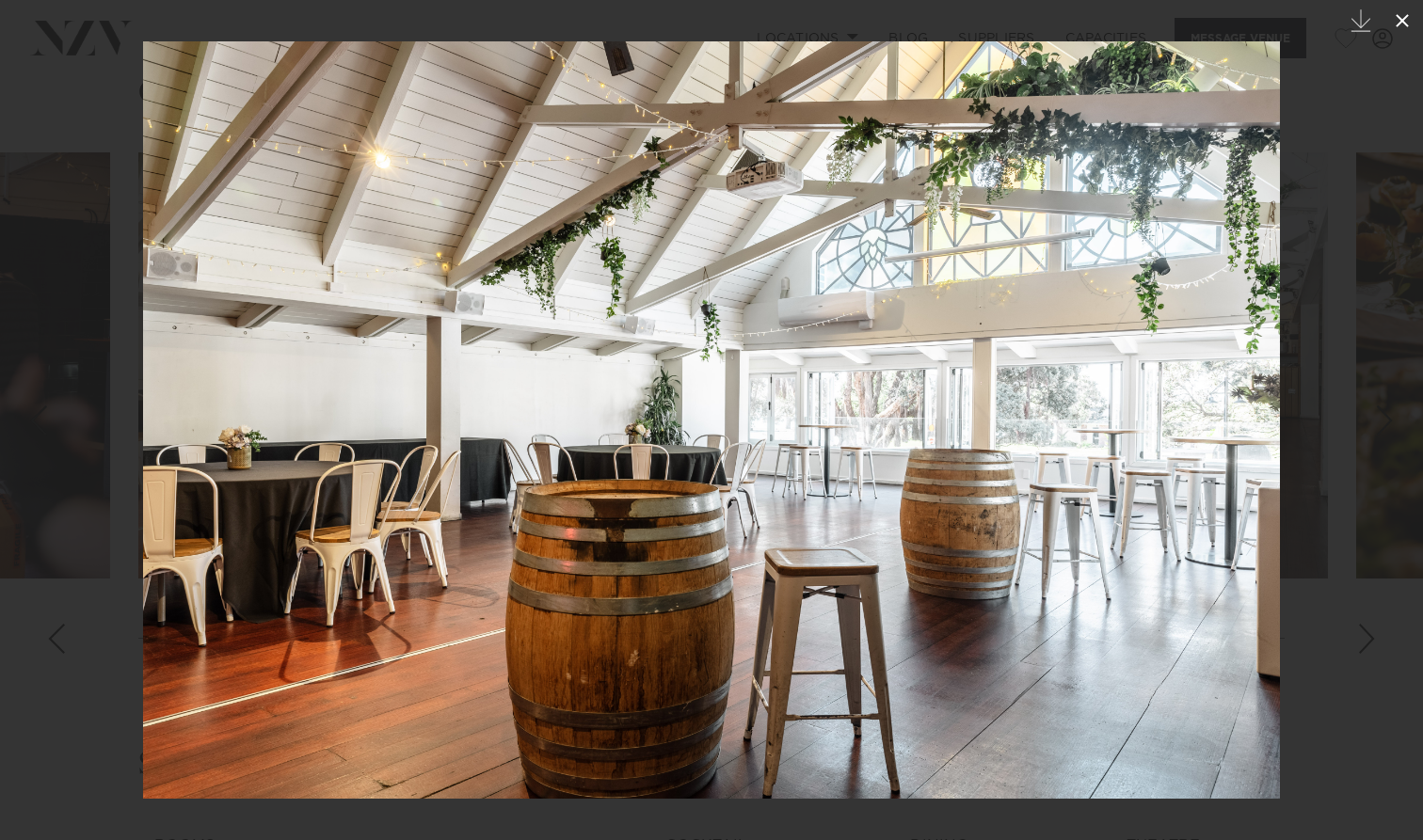
click at [1402, 20] on icon at bounding box center [1403, 20] width 14 height 14
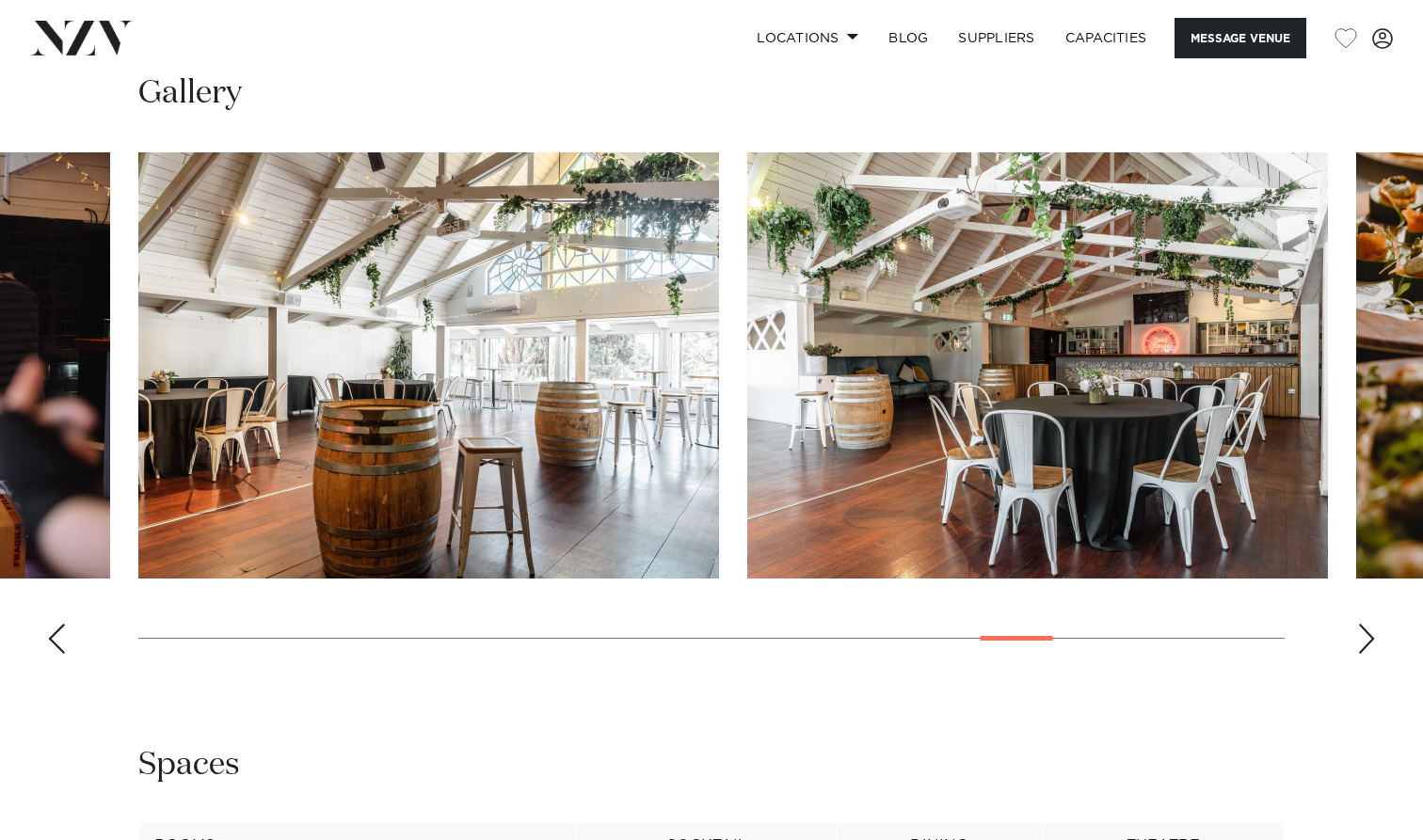
click at [1362, 645] on div "Next slide" at bounding box center [1366, 638] width 19 height 30
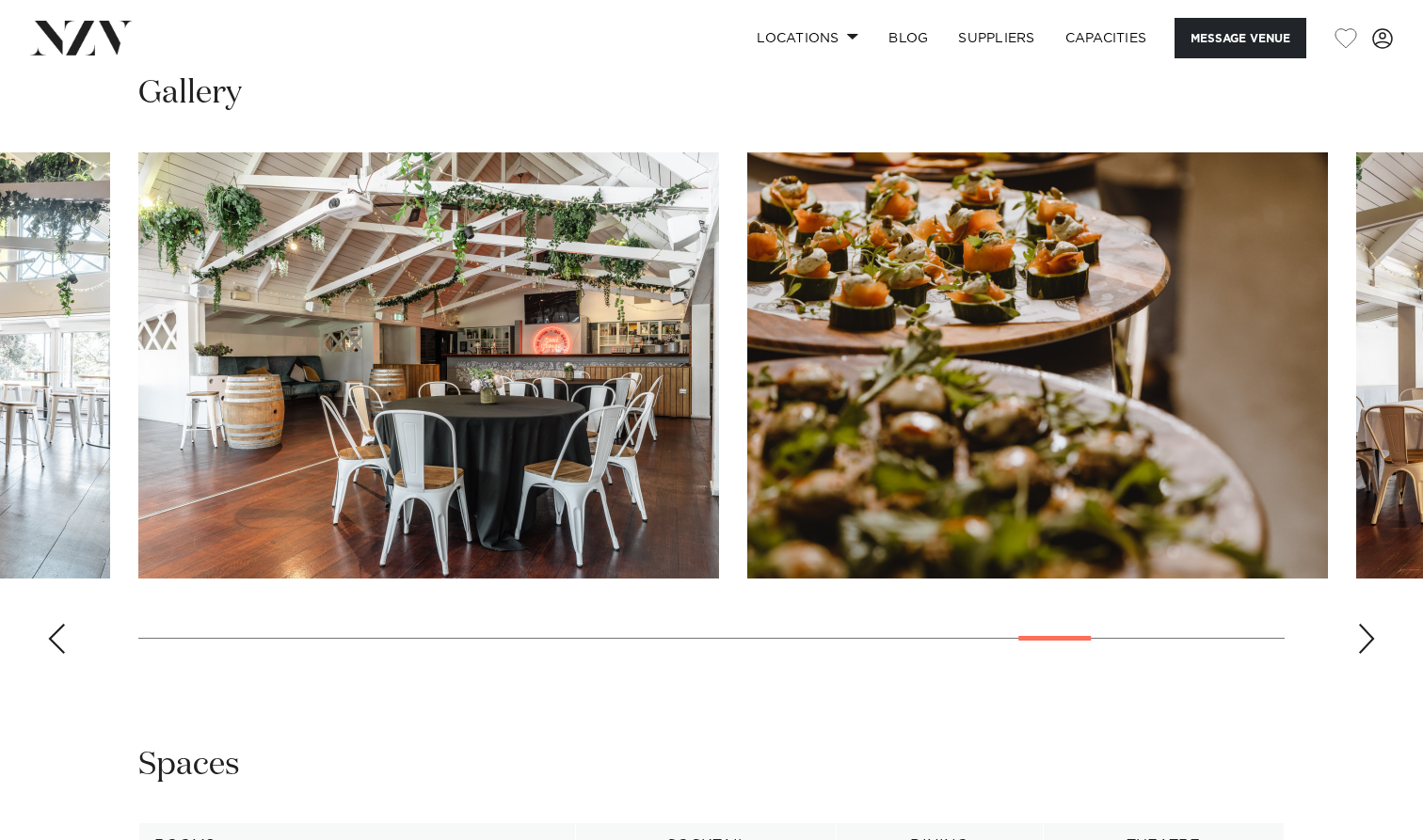
click at [1362, 645] on div "Next slide" at bounding box center [1366, 638] width 19 height 30
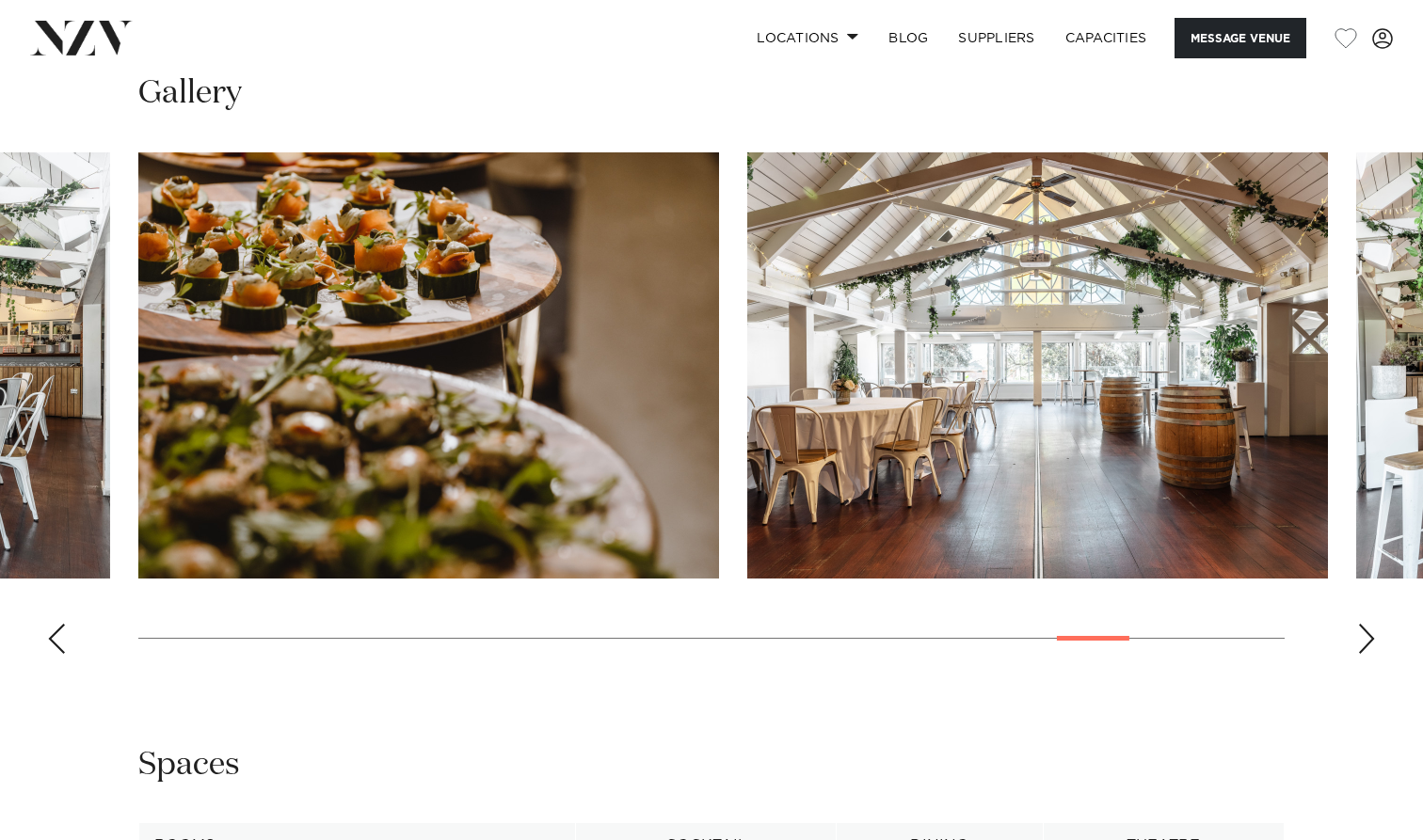
click at [1362, 644] on div "Next slide" at bounding box center [1366, 638] width 19 height 30
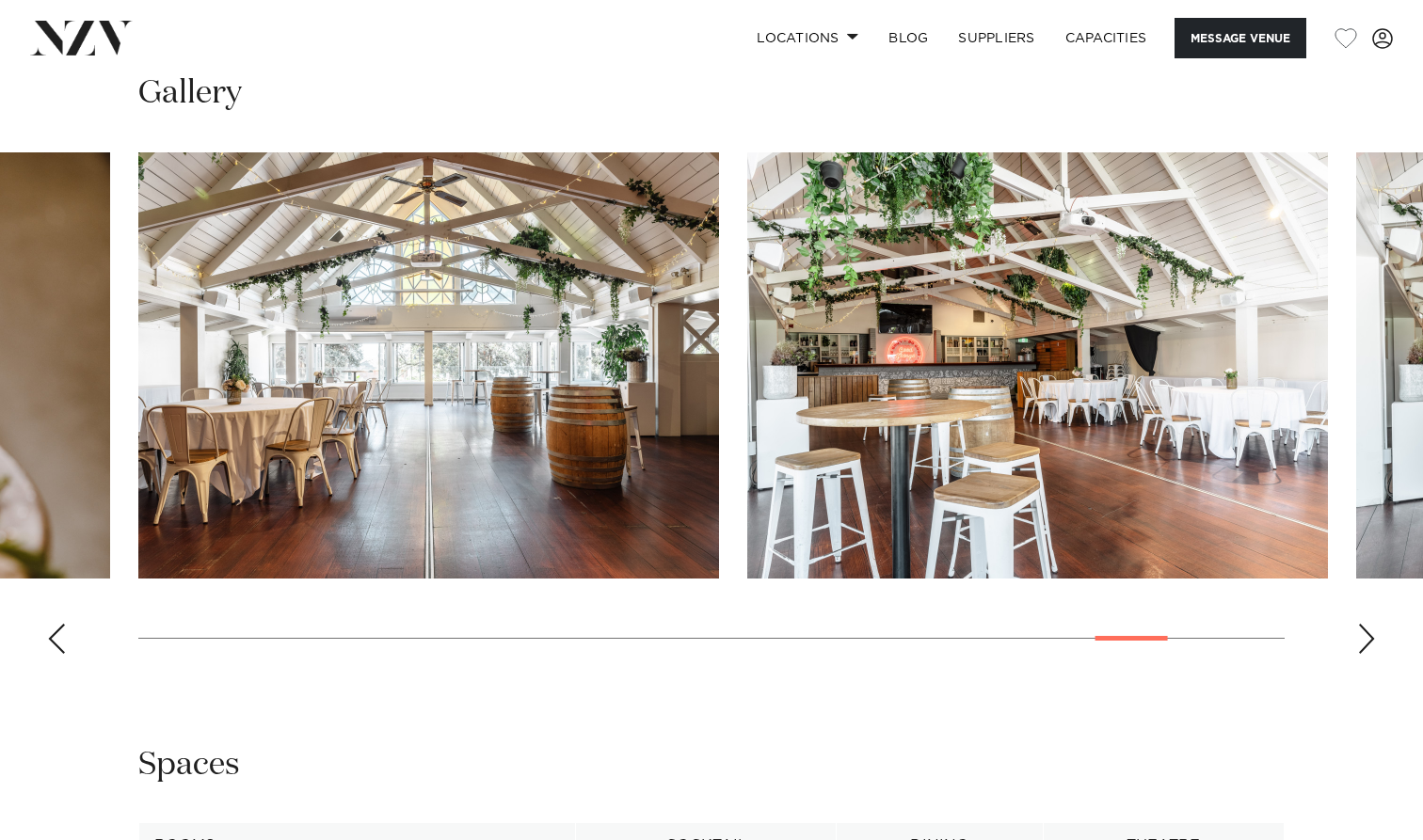
click at [1362, 644] on div "Next slide" at bounding box center [1366, 638] width 19 height 30
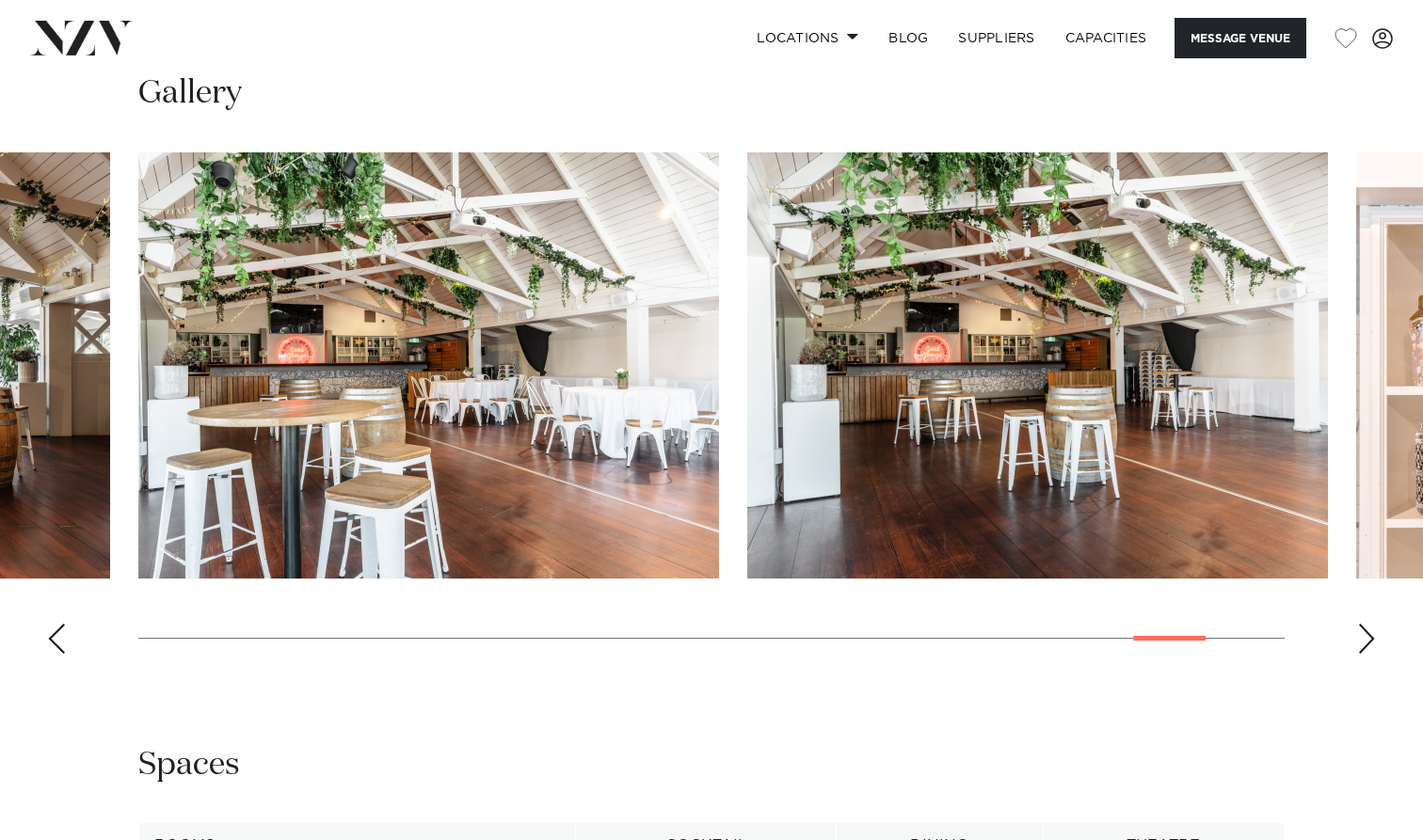
click at [1362, 643] on div "Next slide" at bounding box center [1366, 638] width 19 height 30
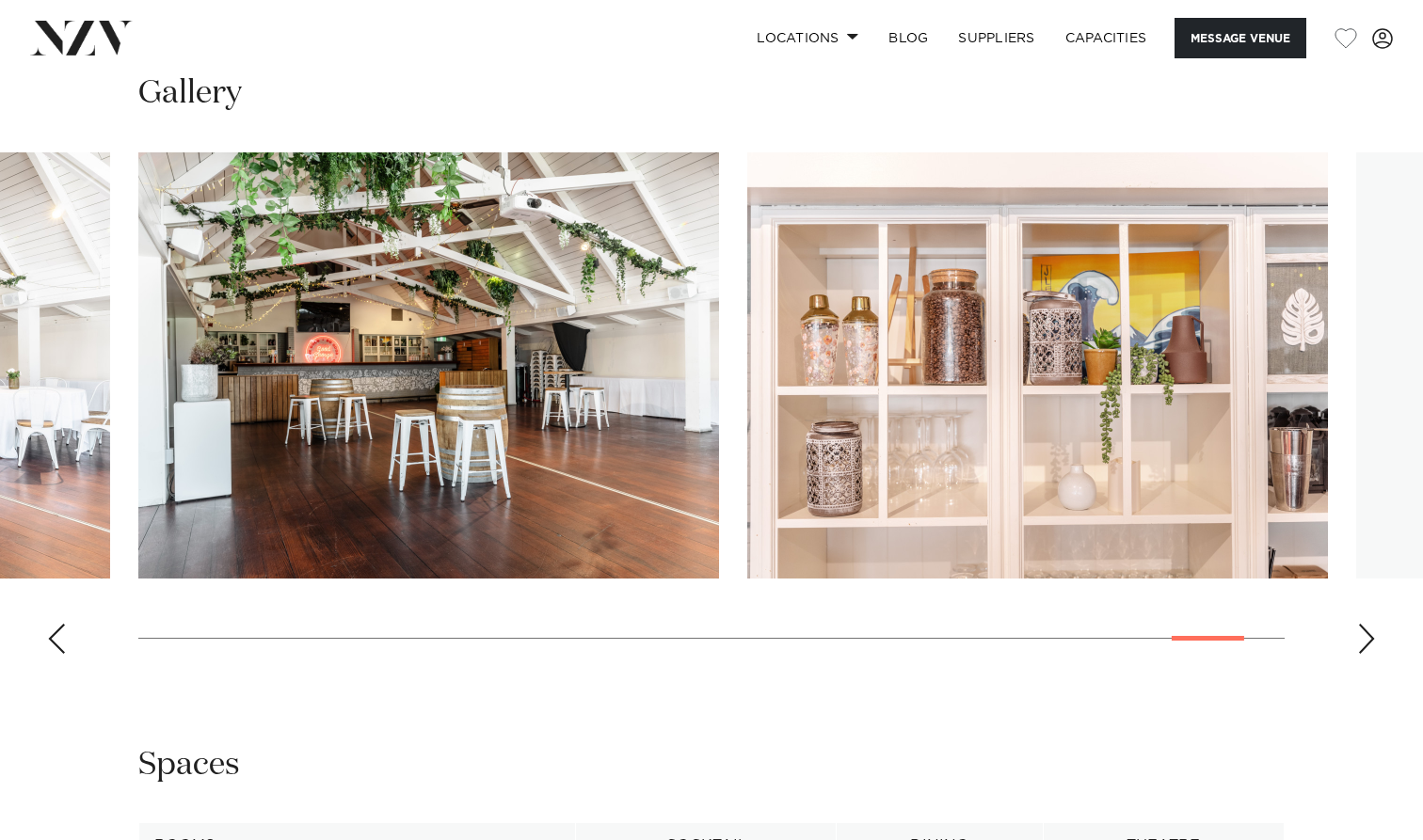
click at [1362, 643] on div "Next slide" at bounding box center [1366, 638] width 19 height 30
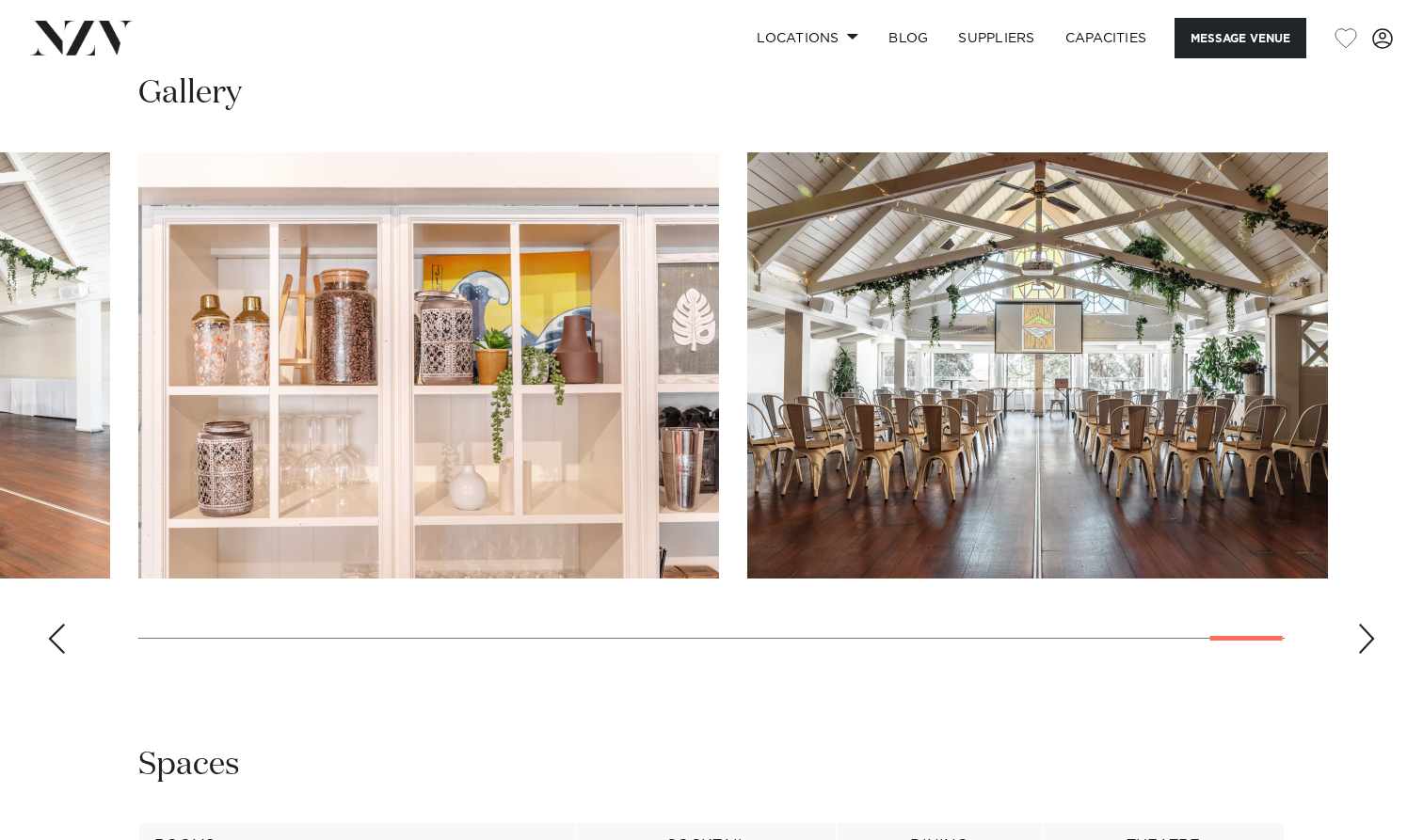
click at [1362, 643] on div "Next slide" at bounding box center [1366, 638] width 19 height 30
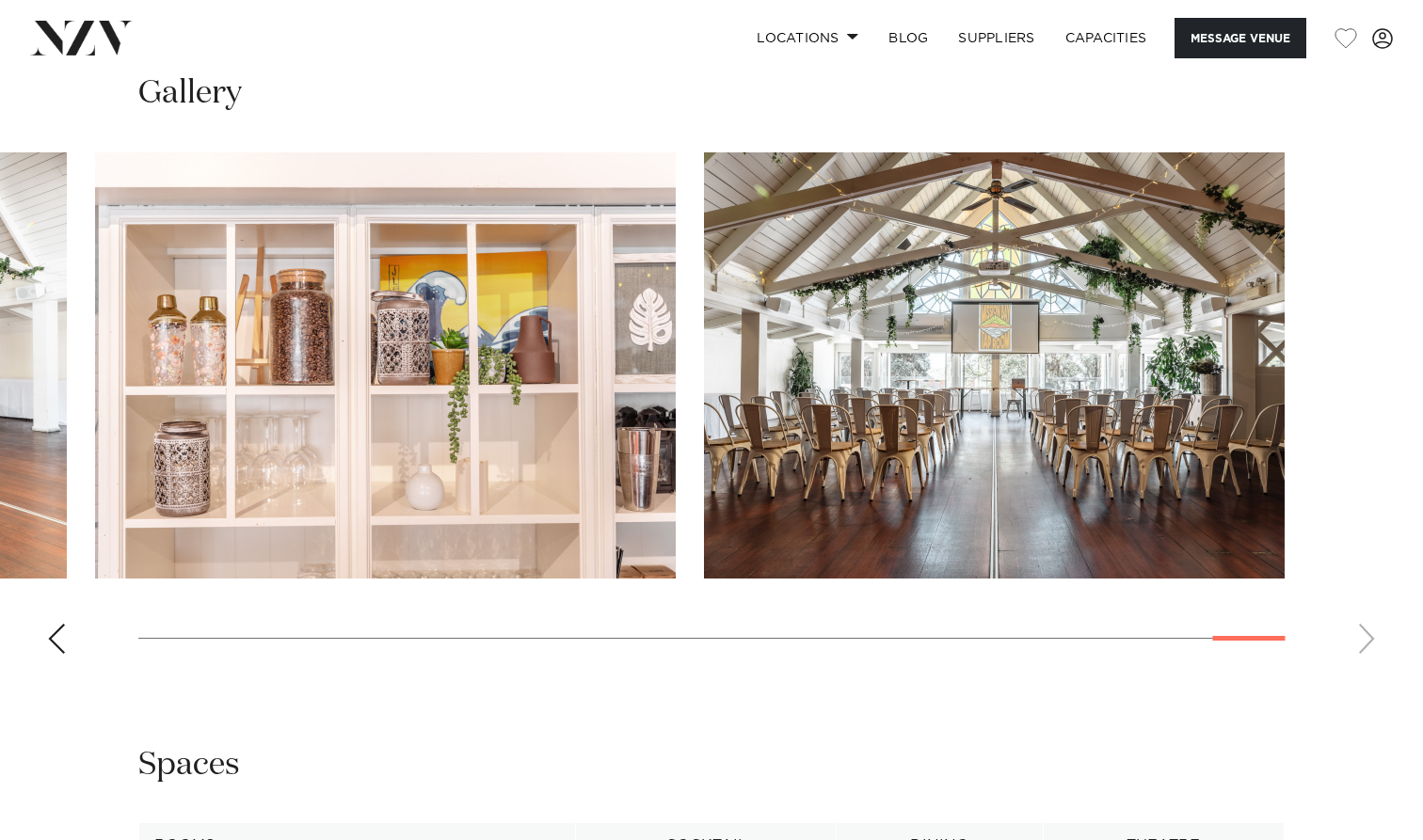
click at [1362, 643] on swiper-container at bounding box center [712, 410] width 1423 height 516
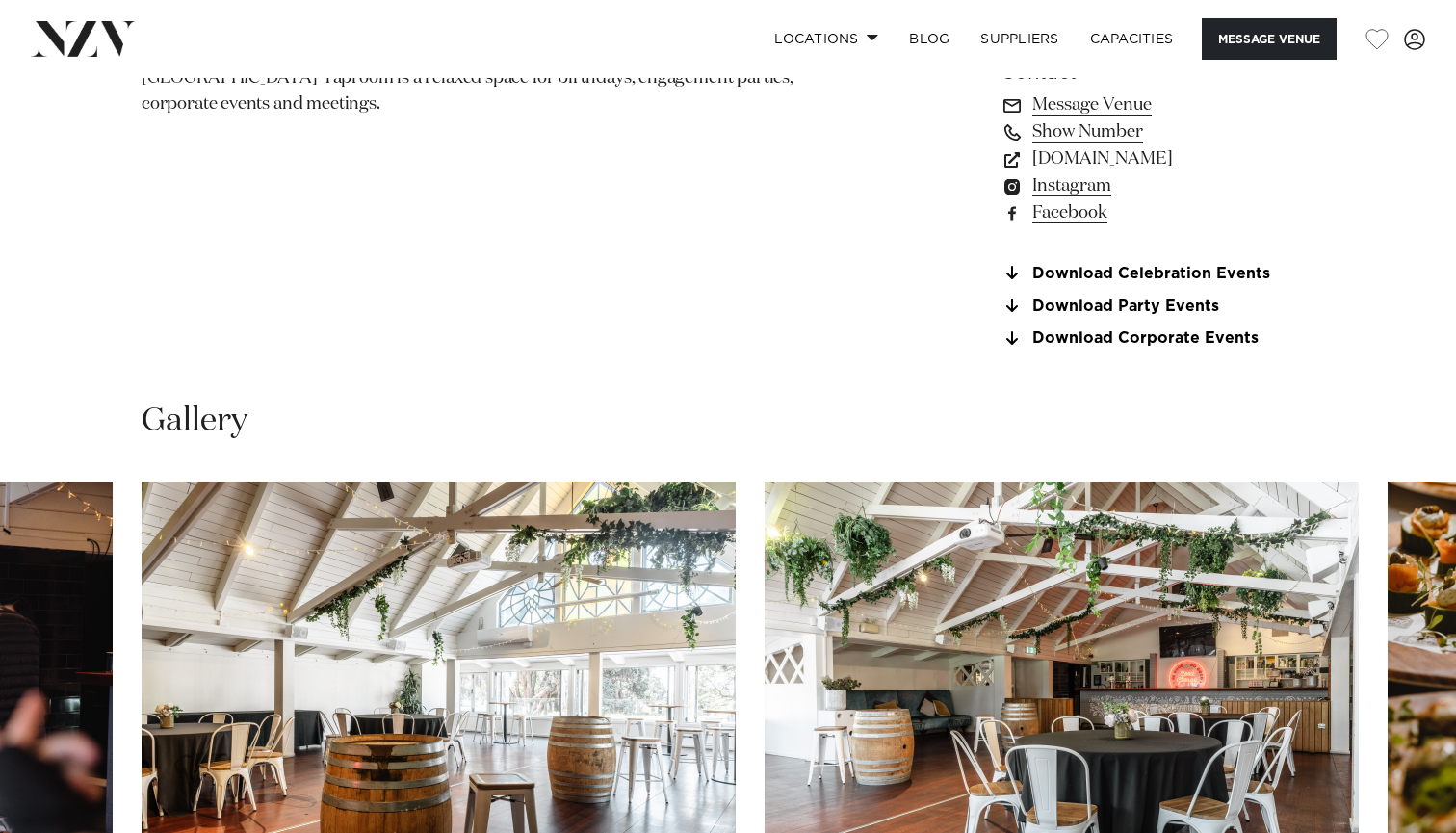
scroll to position [1550, 0]
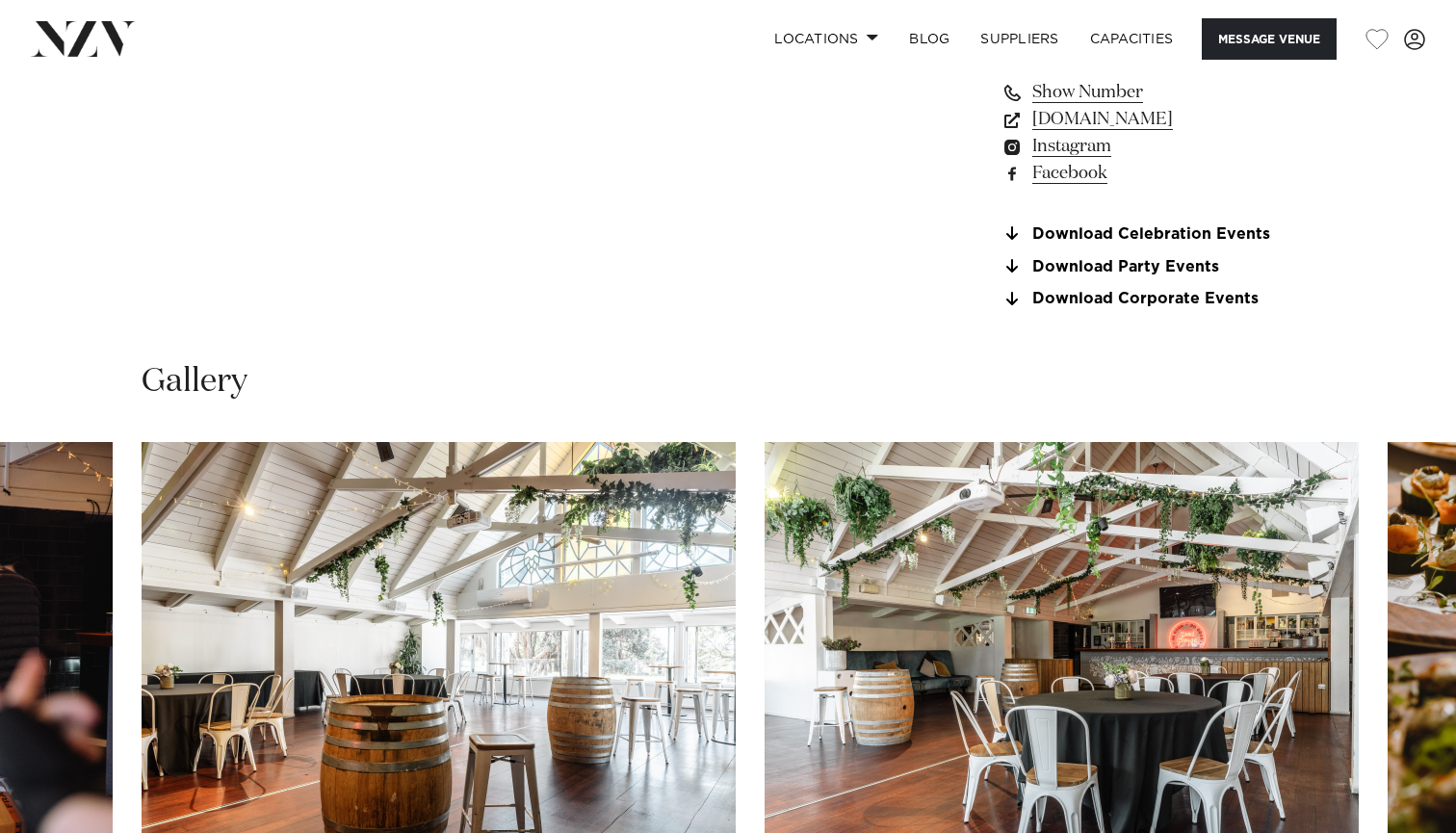
click at [1167, 292] on link "Download Corporate Events" at bounding box center [1157, 299] width 314 height 17
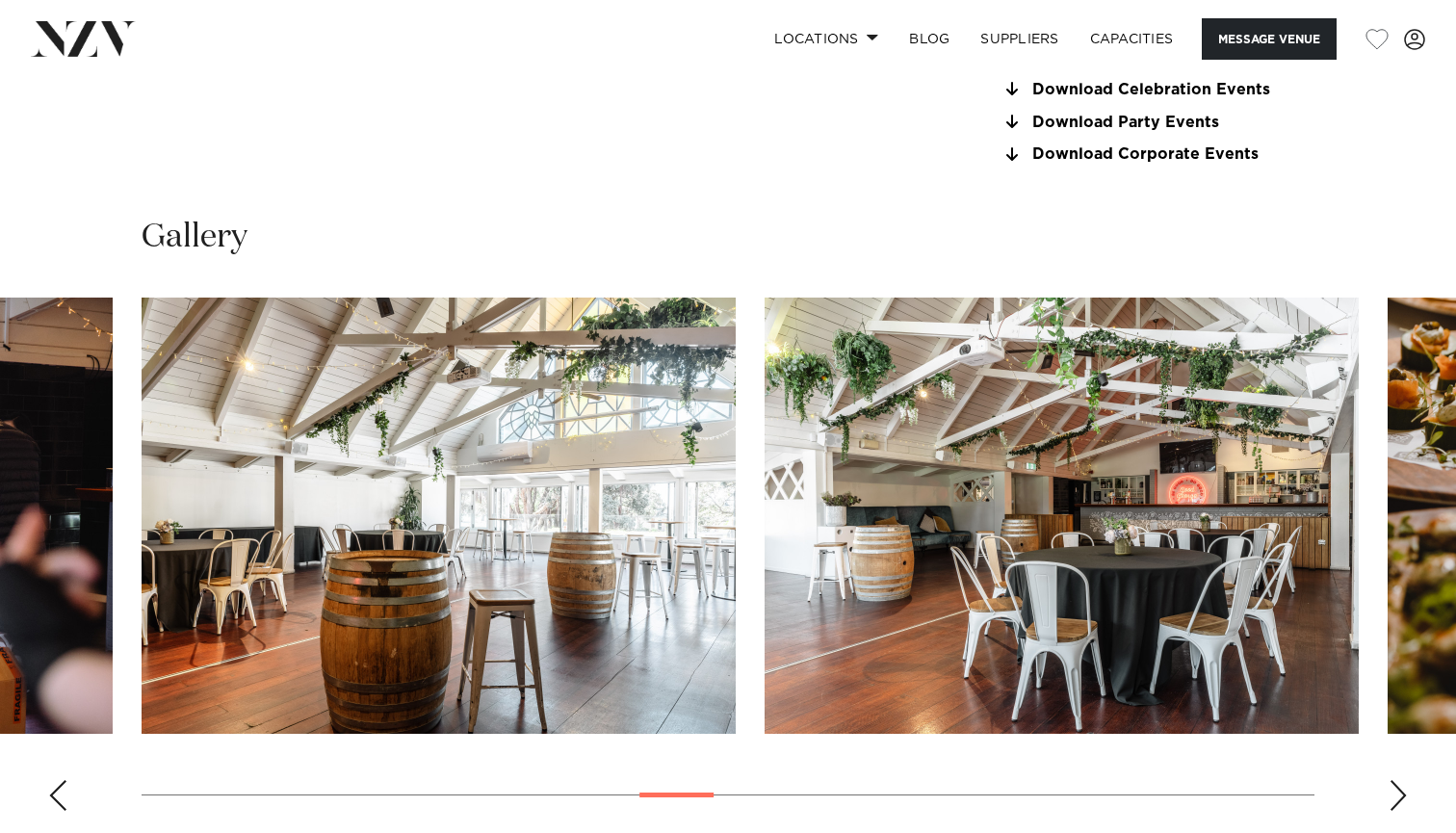
scroll to position [1694, 0]
click at [1396, 789] on div "Next slide" at bounding box center [1398, 795] width 19 height 31
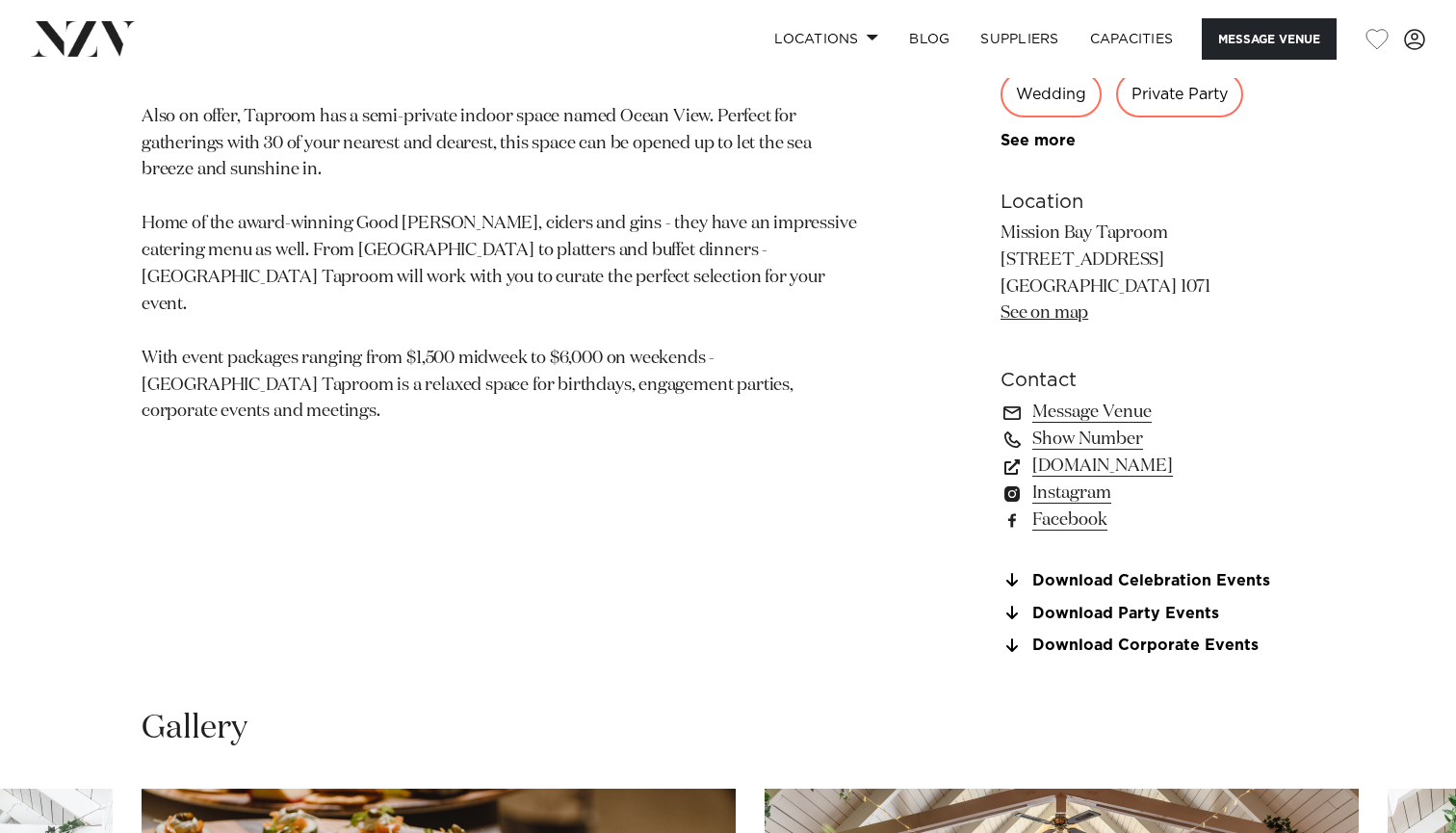
scroll to position [1208, 0]
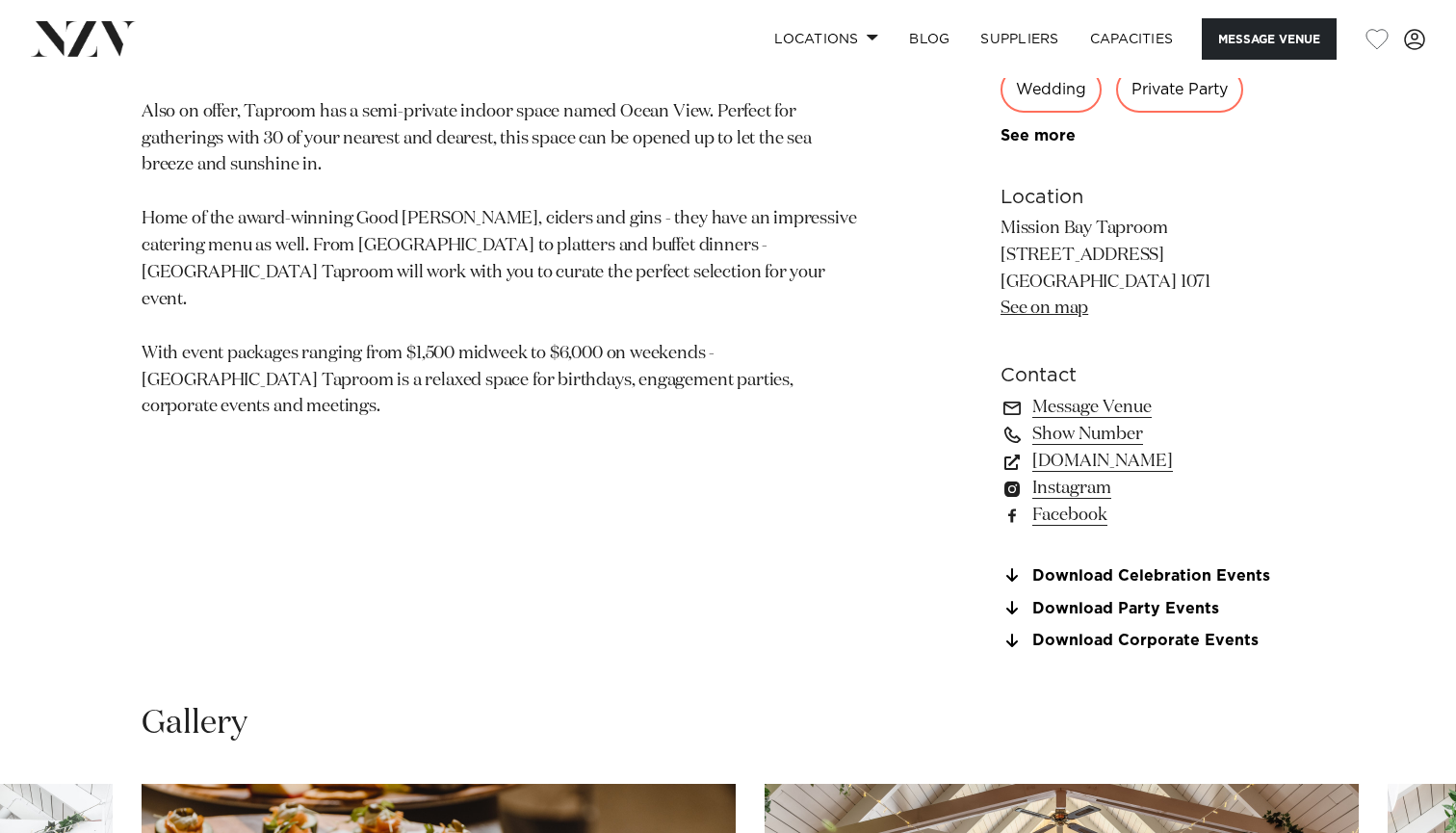
click at [1165, 601] on link "Download Party Events" at bounding box center [1157, 608] width 314 height 17
